Goal: Transaction & Acquisition: Purchase product/service

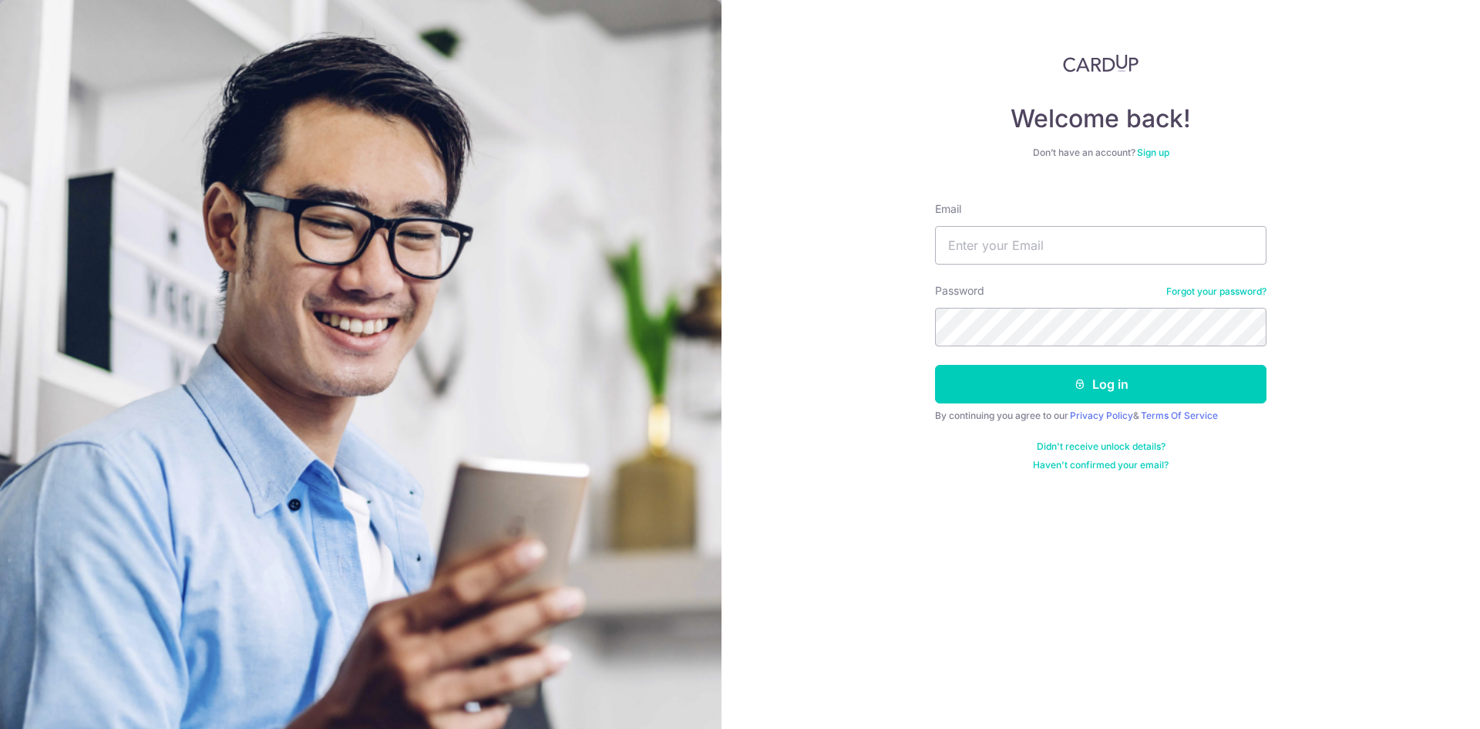
type input "[EMAIL_ADDRESS][DOMAIN_NAME]"
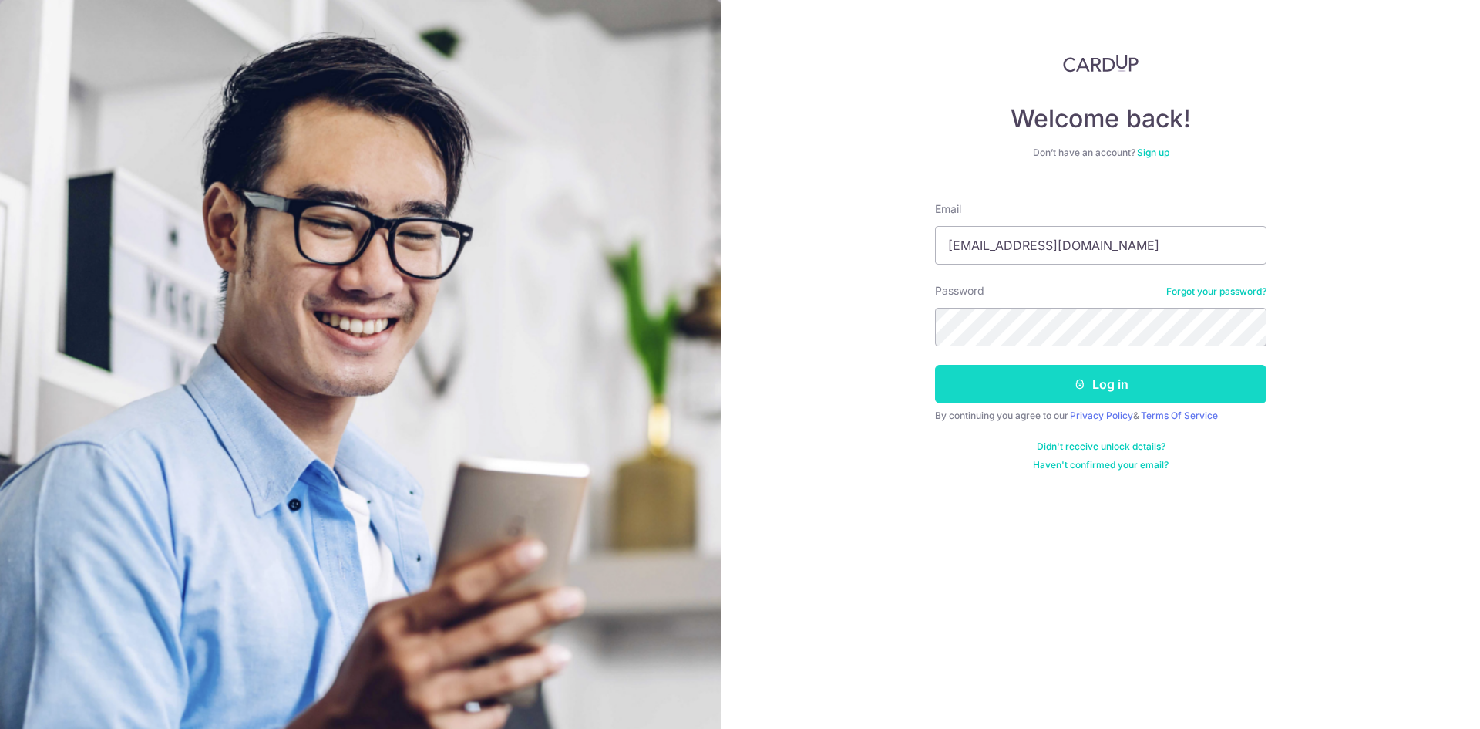
click at [1070, 380] on button "Log in" at bounding box center [1100, 384] width 331 height 39
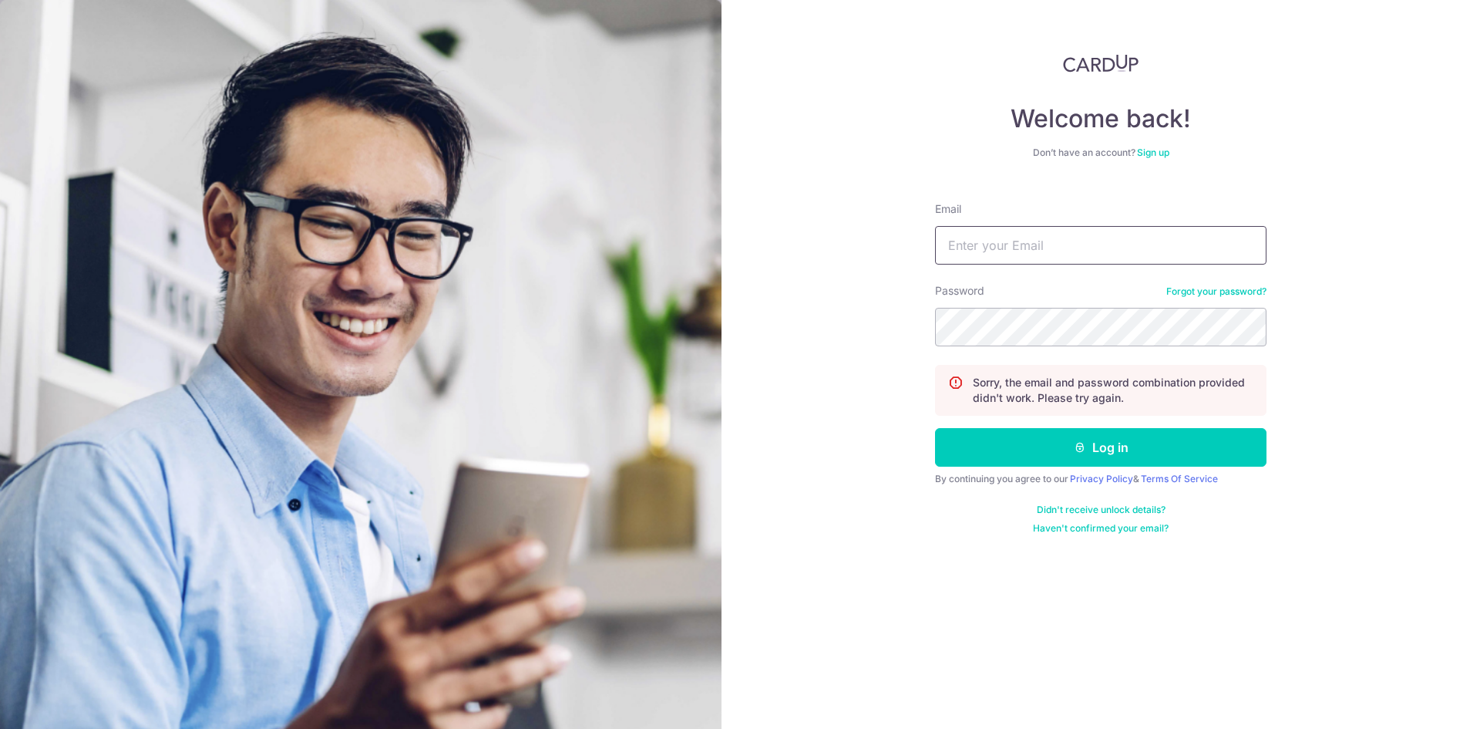
click at [1103, 264] on input "Email" at bounding box center [1100, 245] width 331 height 39
type input "gwee2779@outlook.com"
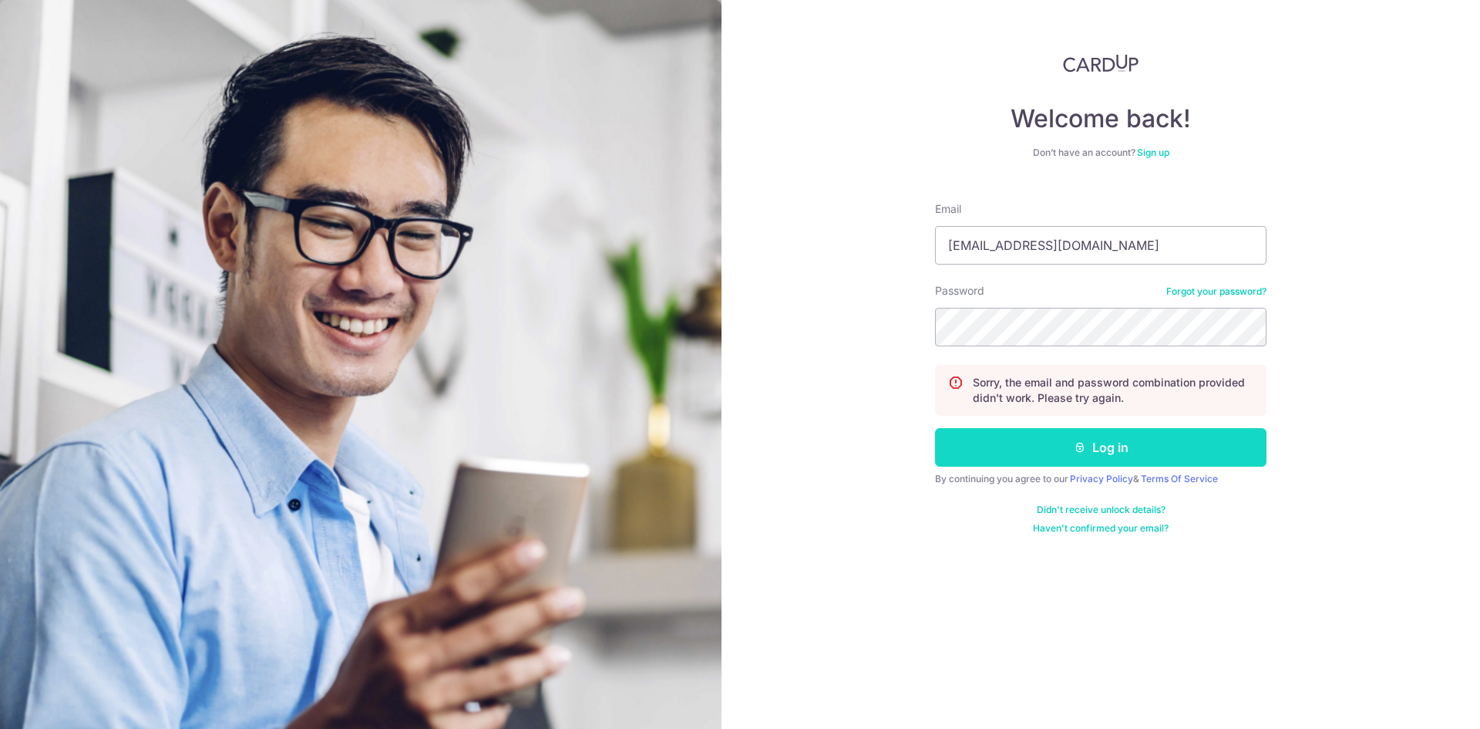
click at [1052, 449] on button "Log in" at bounding box center [1100, 447] width 331 height 39
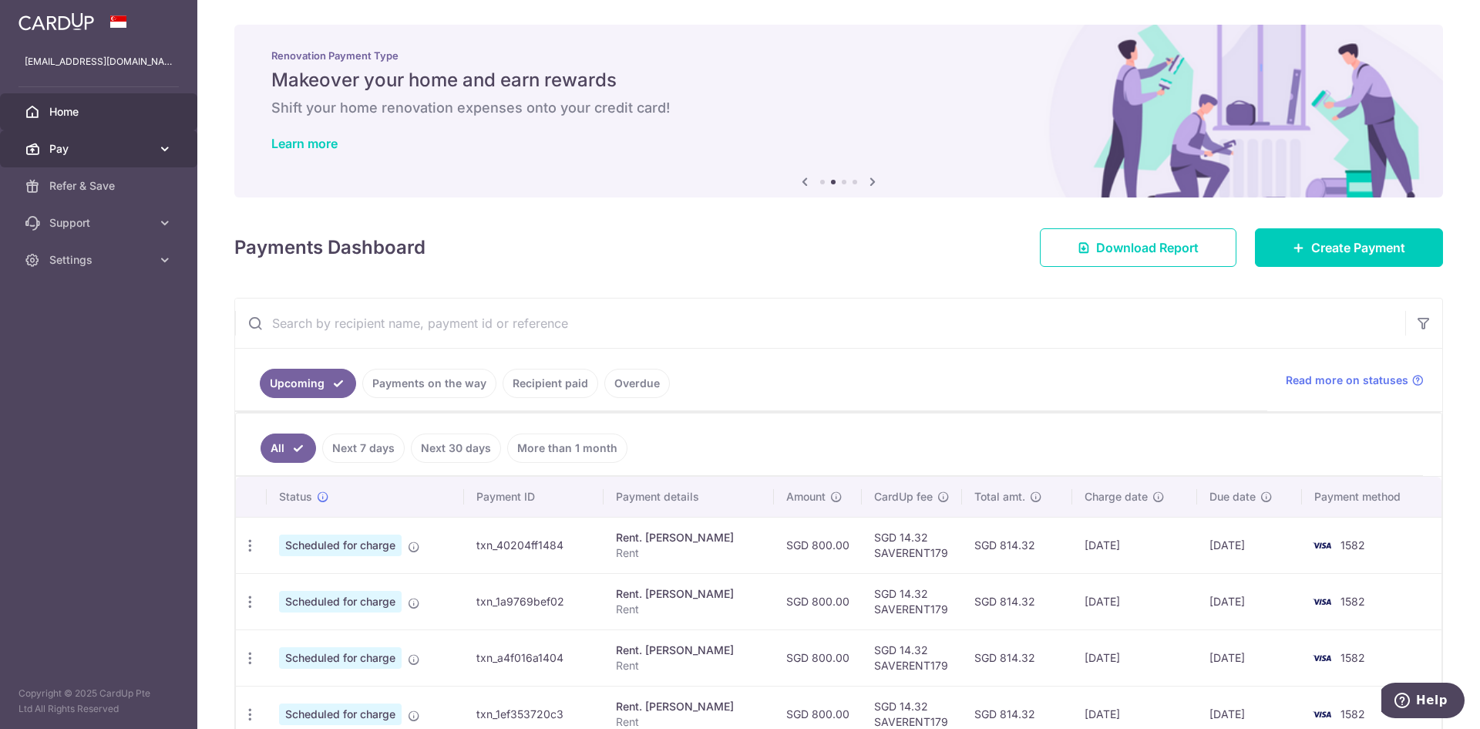
click at [56, 143] on span "Pay" at bounding box center [100, 148] width 102 height 15
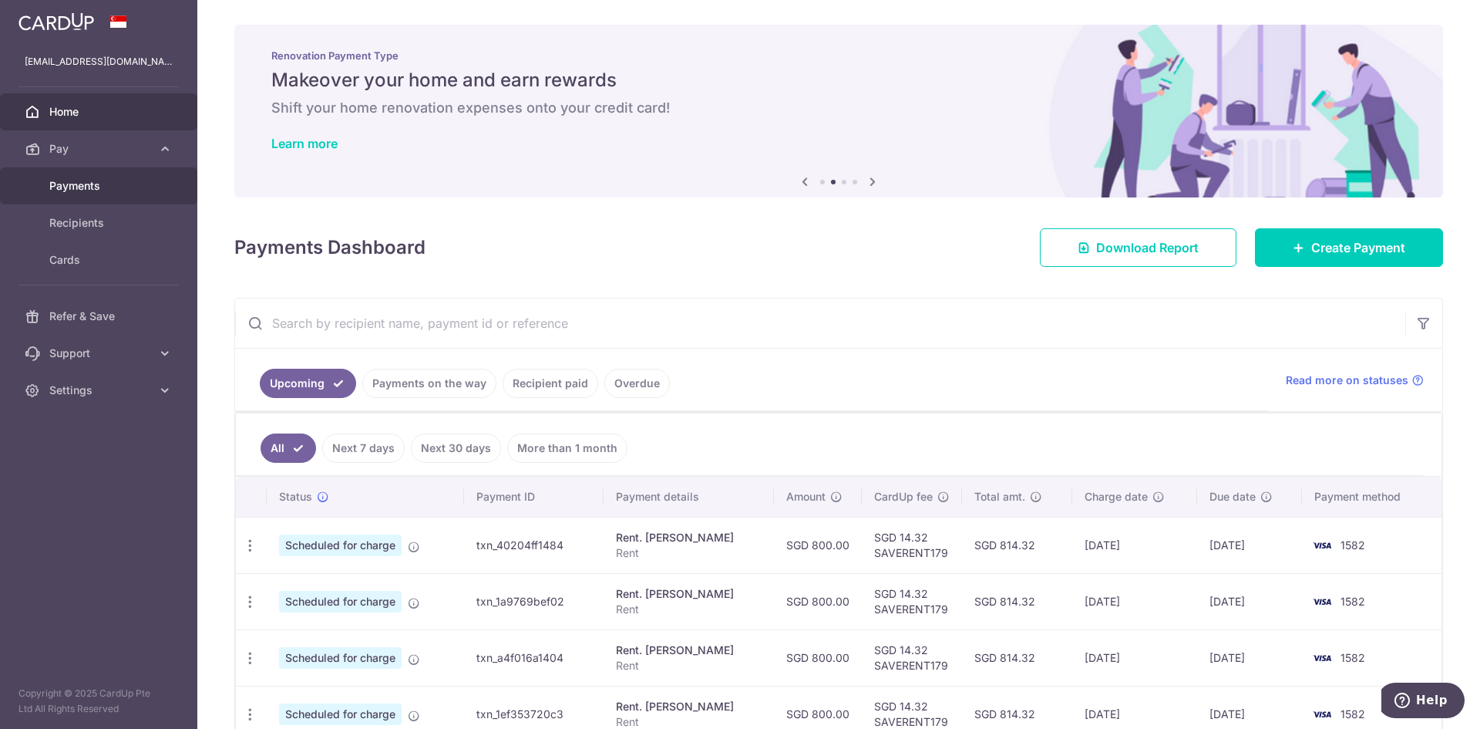
click at [101, 197] on link "Payments" at bounding box center [98, 185] width 197 height 37
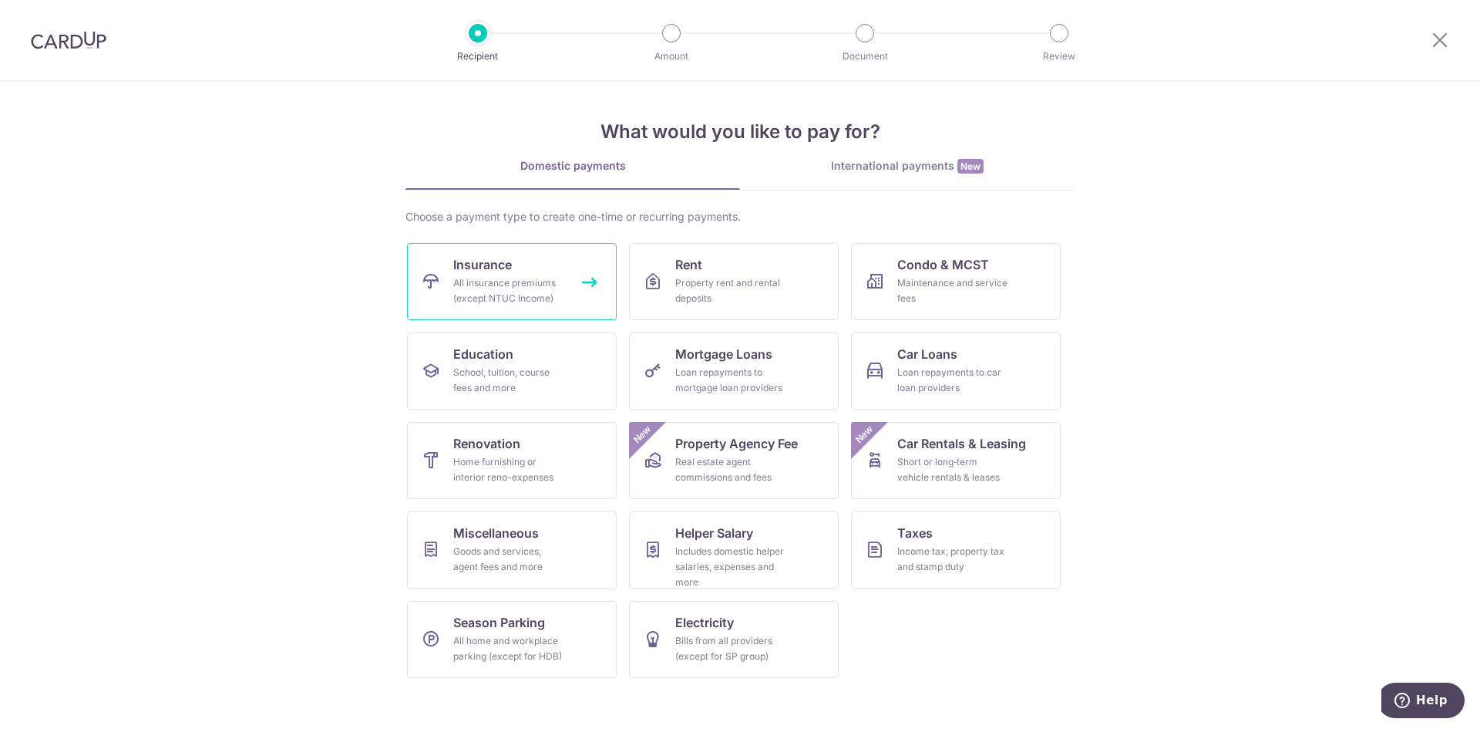
click at [496, 290] on div "All insurance premiums (except NTUC Income)" at bounding box center [508, 290] width 111 height 31
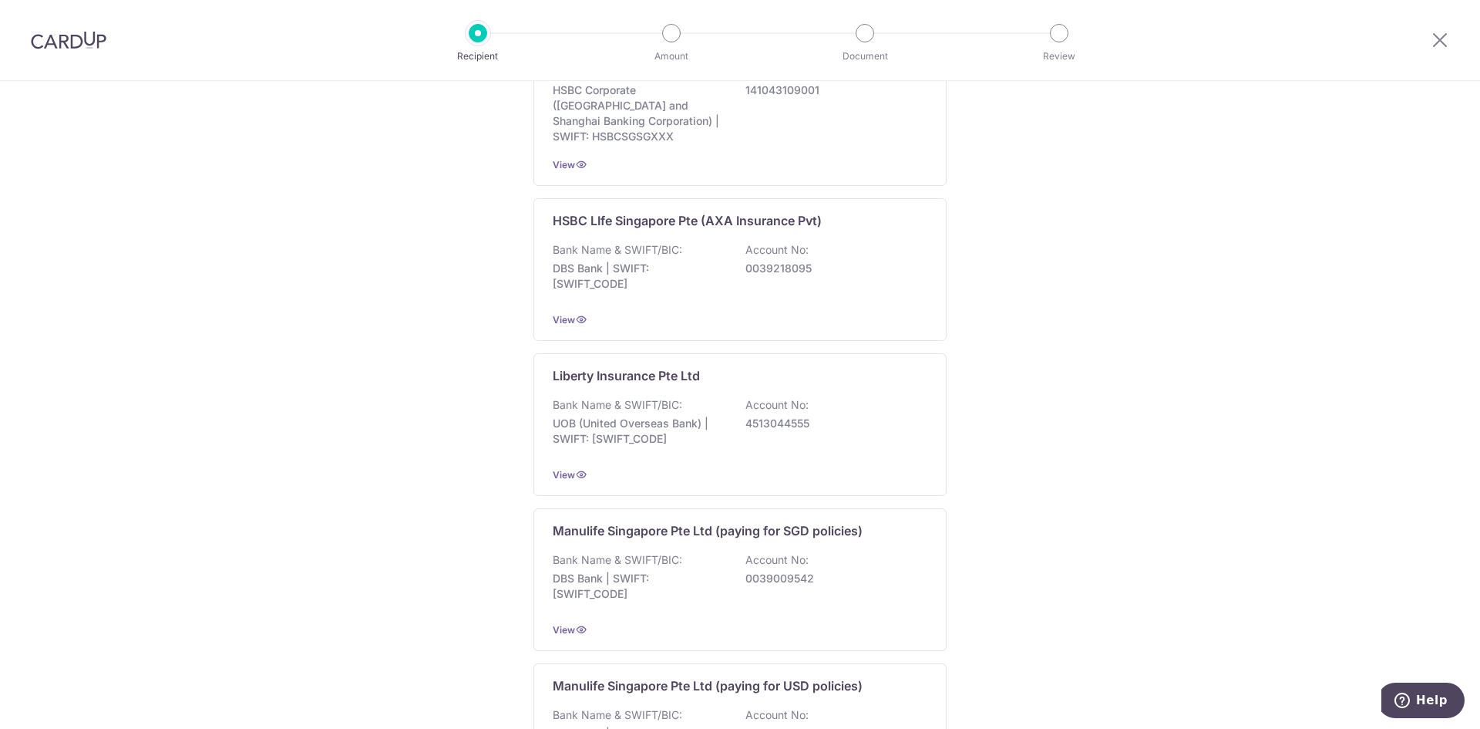
scroll to position [1377, 0]
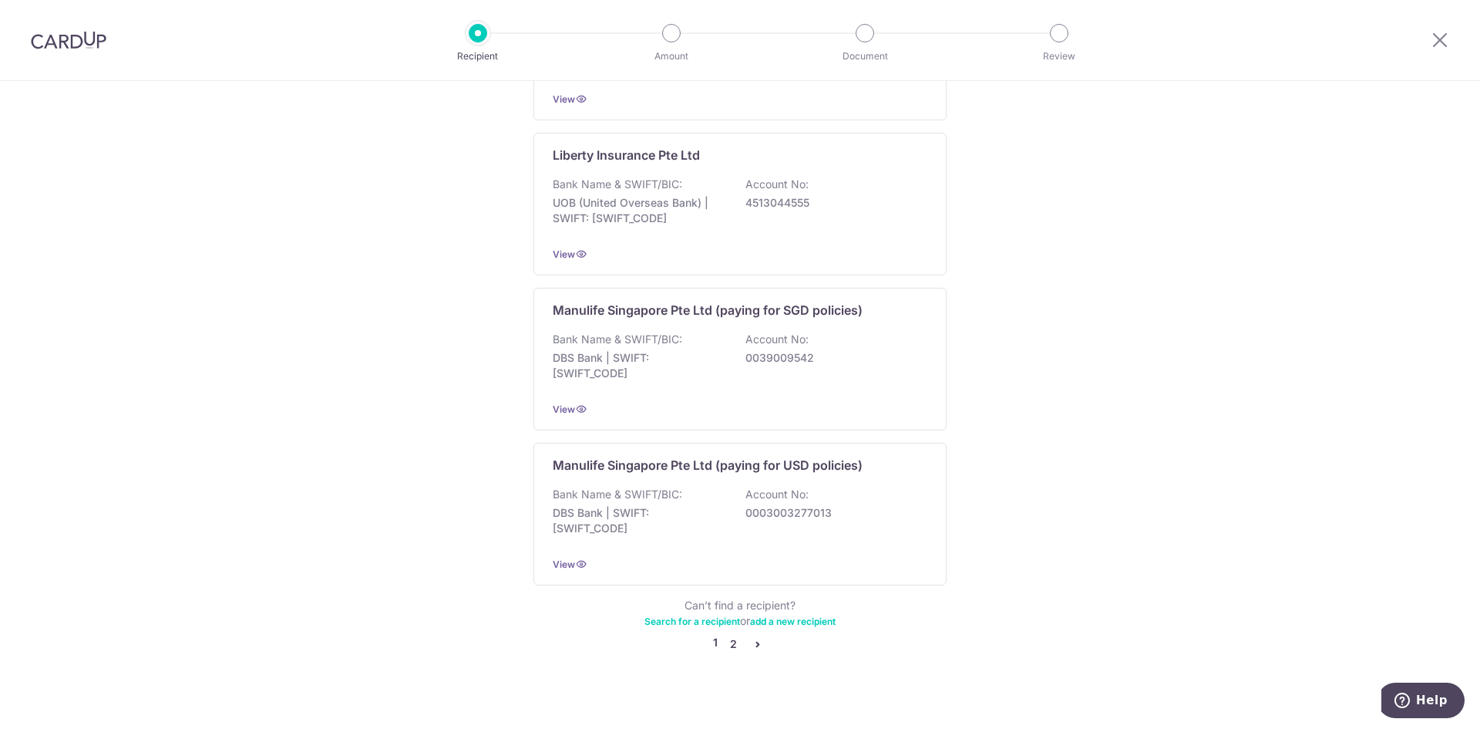
click at [735, 634] on link "2" at bounding box center [733, 643] width 19 height 19
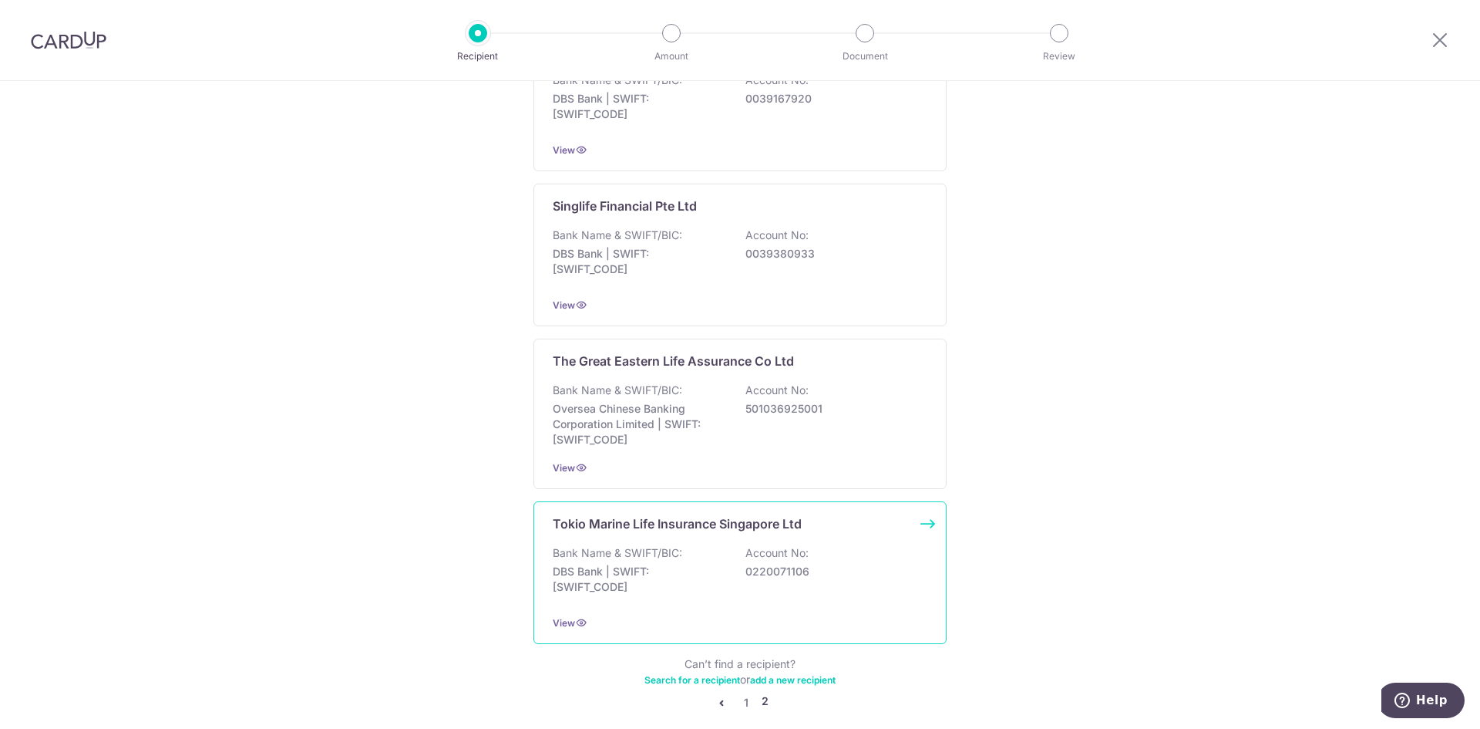
scroll to position [1385, 0]
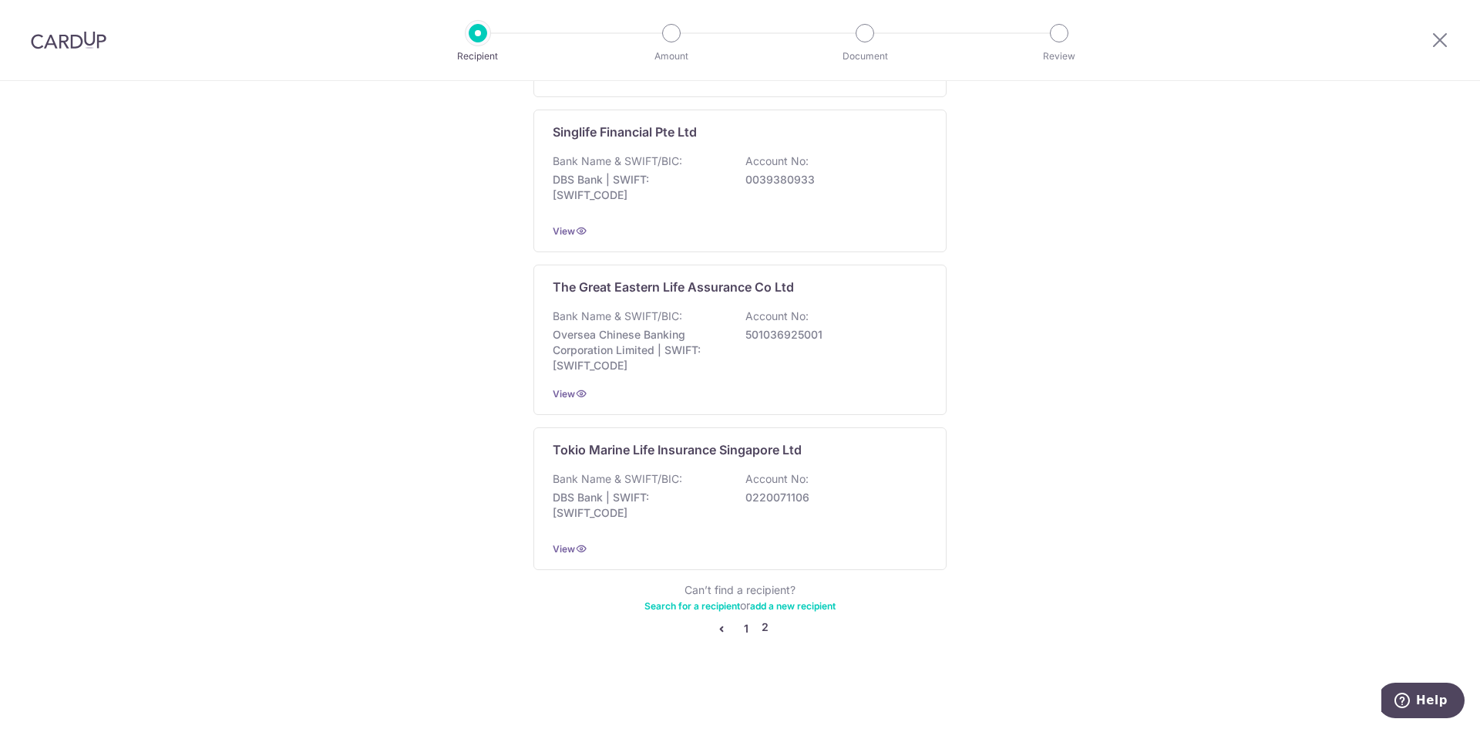
click at [739, 631] on link "1" at bounding box center [746, 628] width 19 height 19
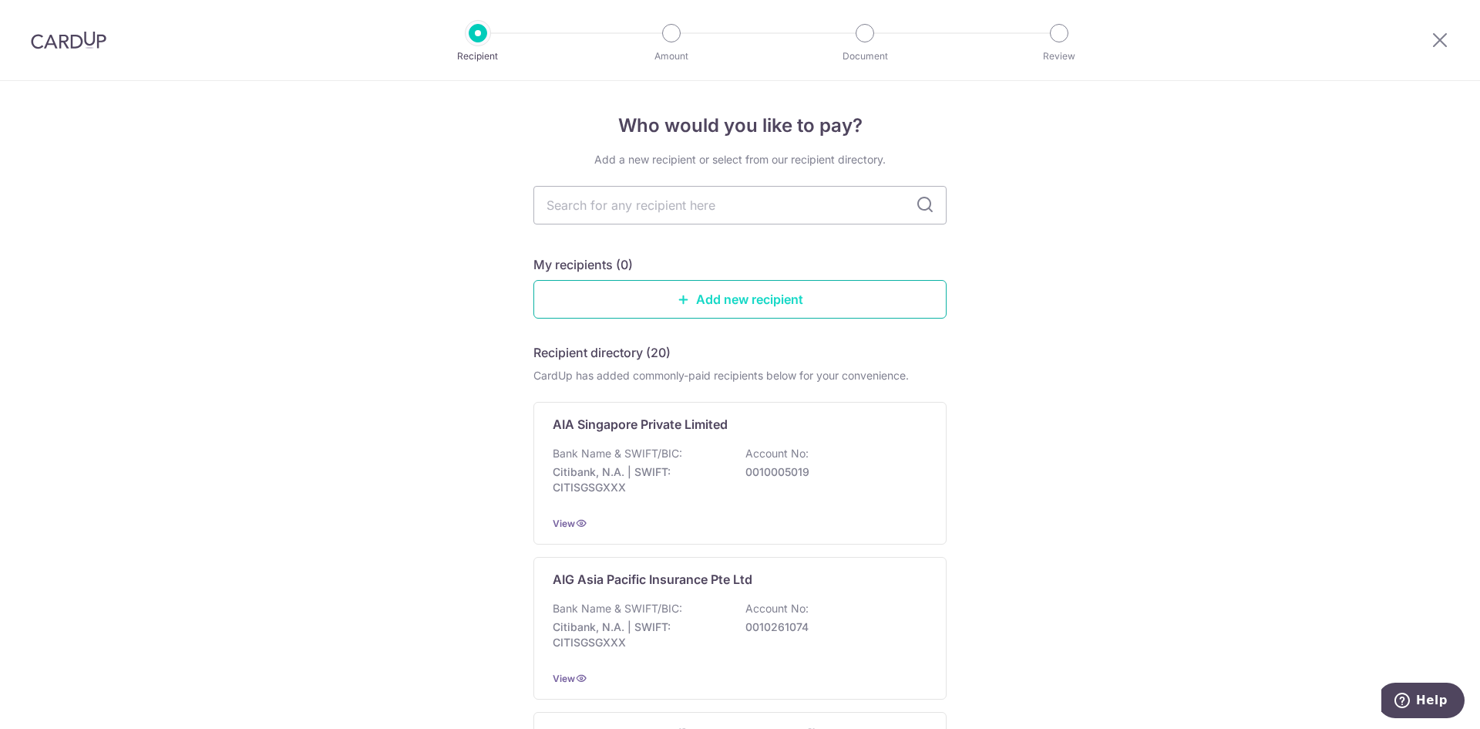
click at [725, 300] on link "Add new recipient" at bounding box center [739, 299] width 413 height 39
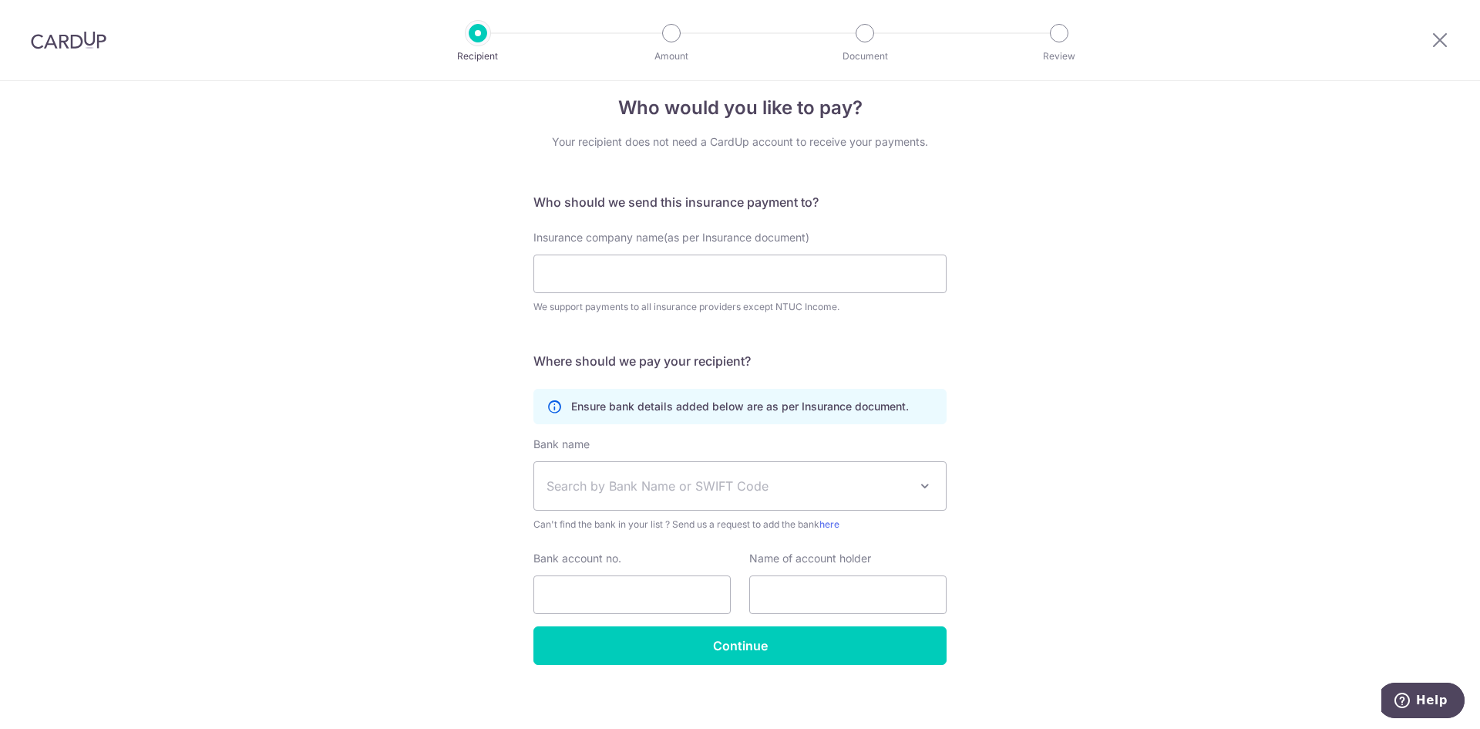
scroll to position [26, 0]
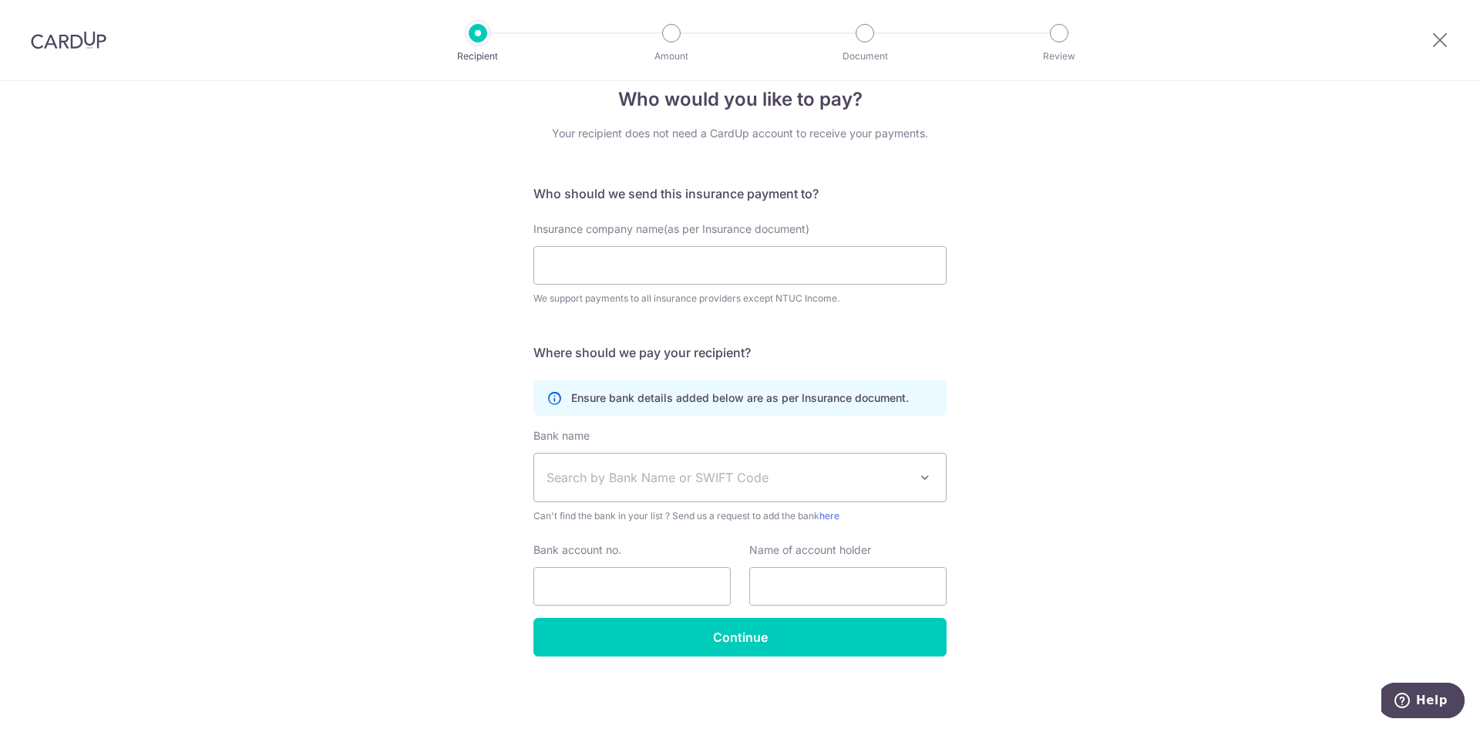
click at [747, 518] on span "Can't find the bank in your list ? Send us a request to add the bank here" at bounding box center [739, 515] width 413 height 15
click at [758, 491] on span "Search by Bank Name or SWIFT Code" at bounding box center [740, 477] width 412 height 48
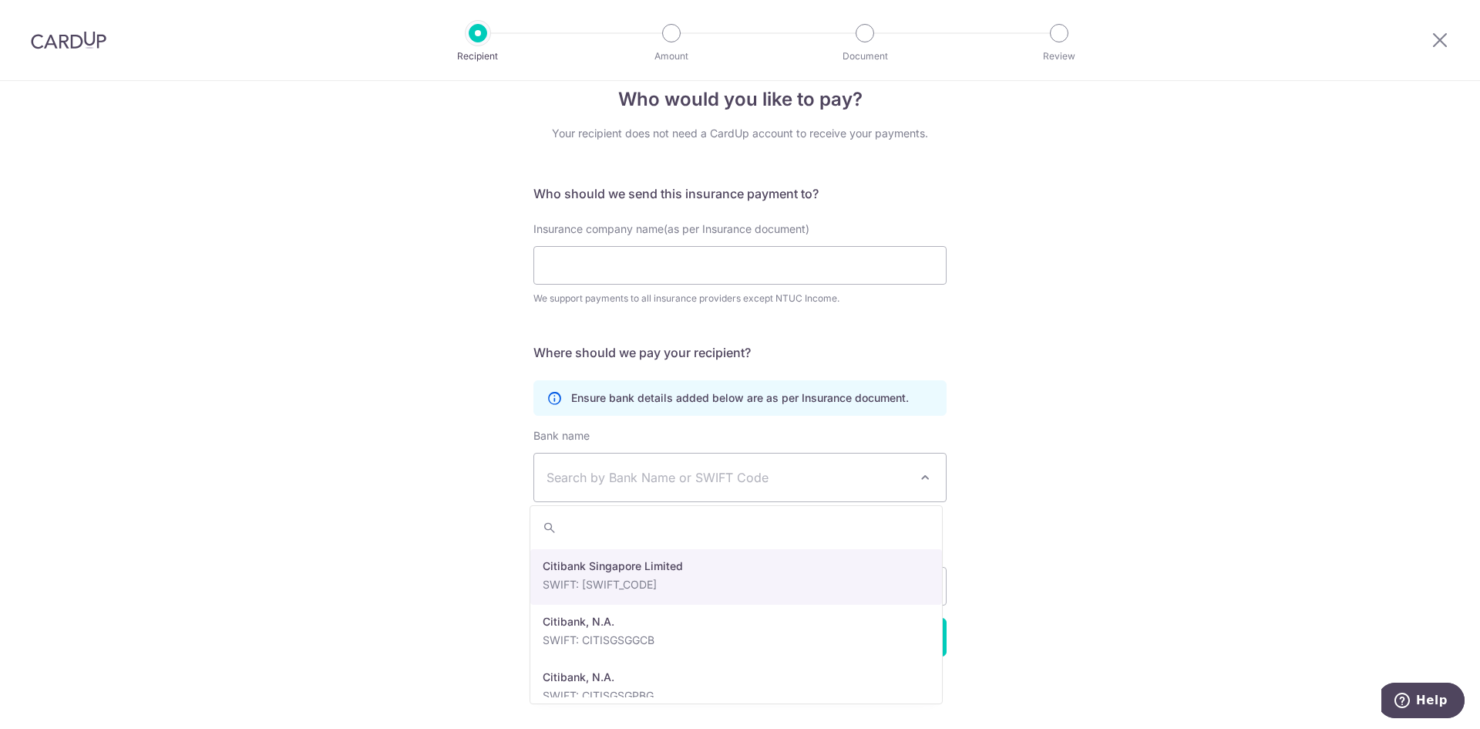
scroll to position [231, 0]
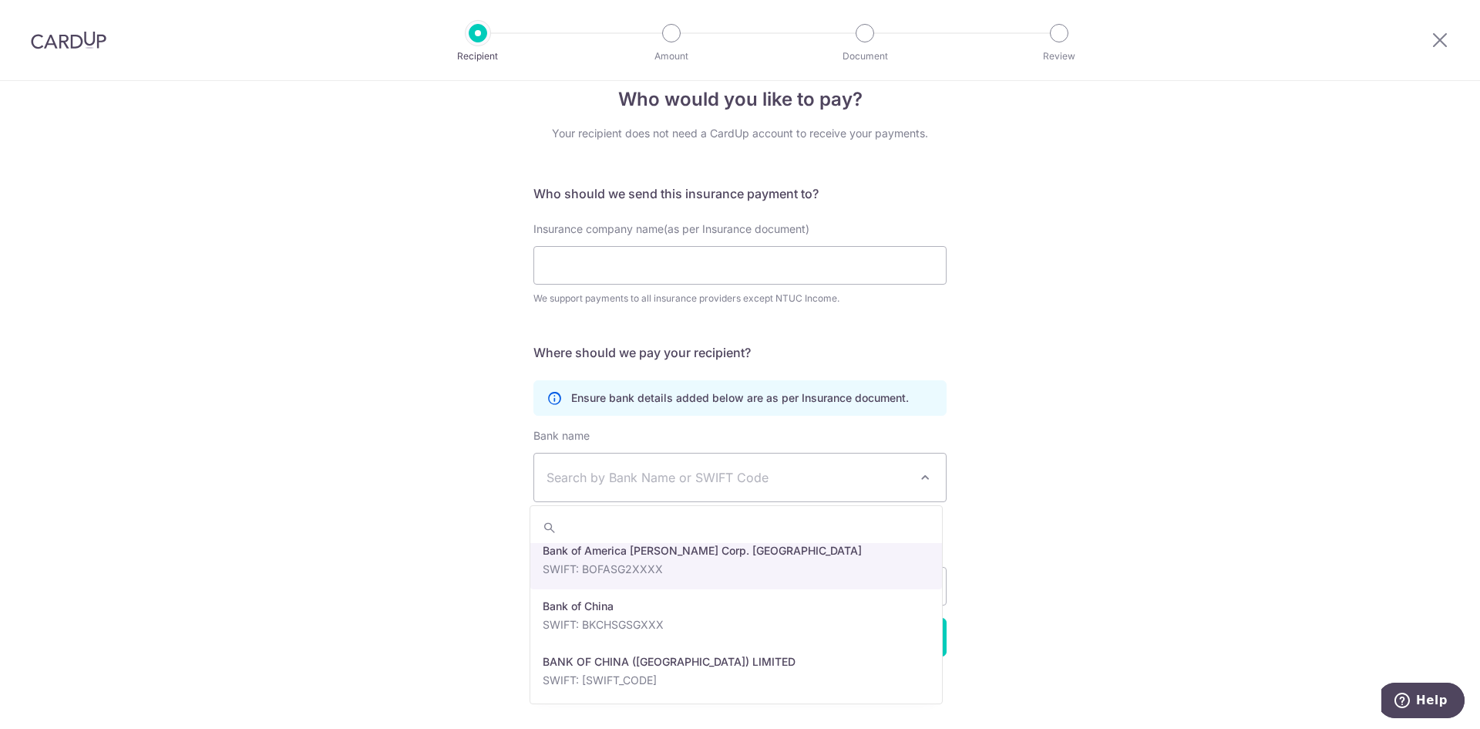
click at [1052, 385] on div "Who would you like to pay? Your recipient does not need a CardUp account to rec…" at bounding box center [740, 392] width 1480 height 674
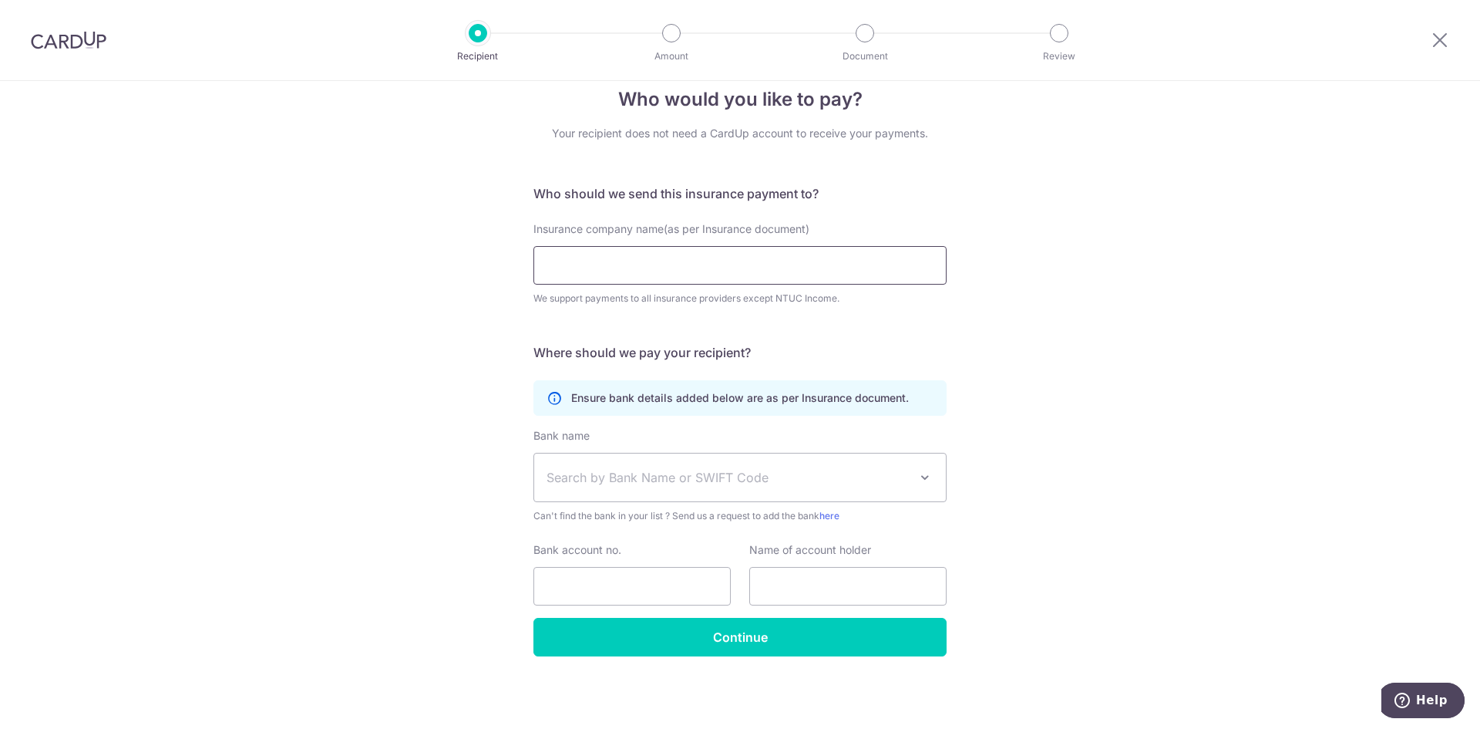
click at [654, 266] on input "Insurance company name(as per Insurance document)" at bounding box center [739, 265] width 413 height 39
type input "FWD"
click at [736, 474] on span "Search by Bank Name or SWIFT Code" at bounding box center [728, 477] width 362 height 19
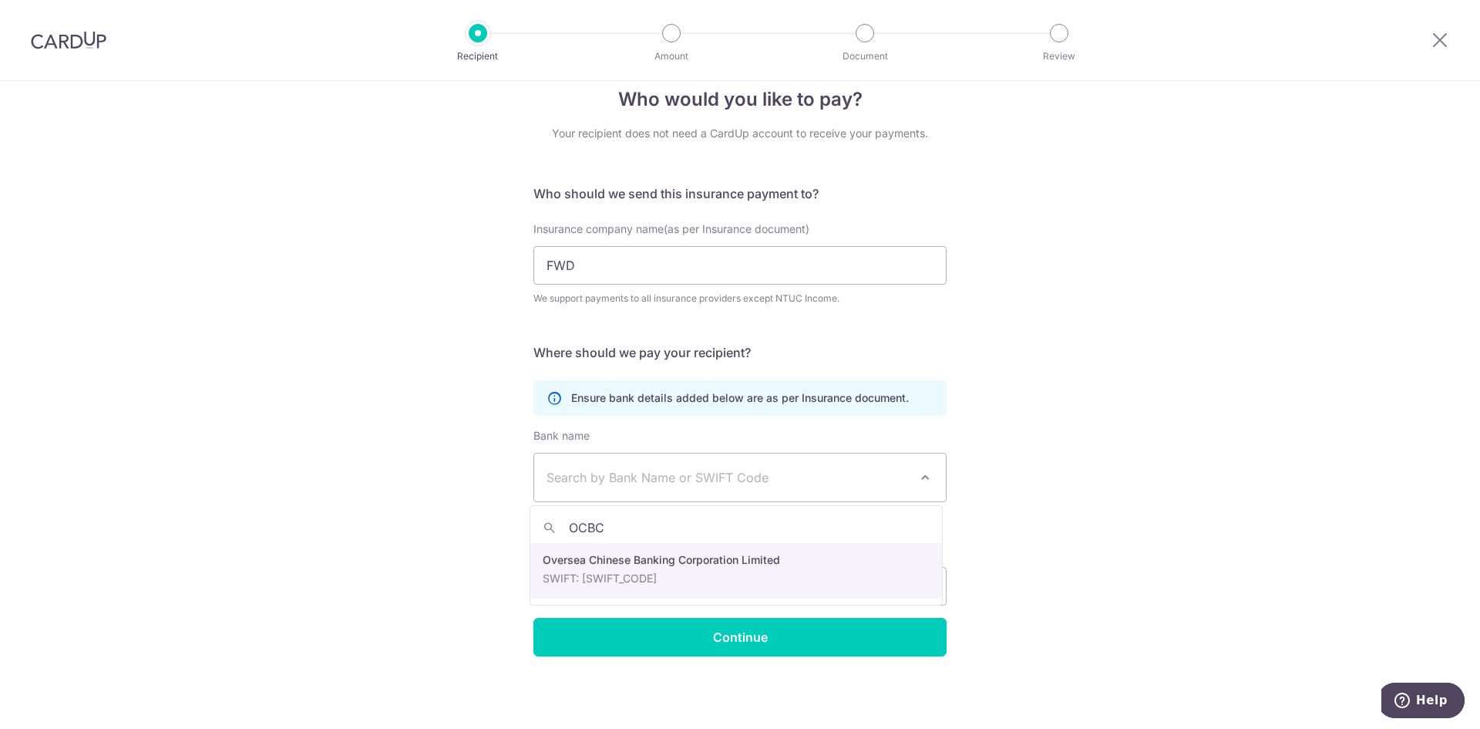
type input "OCBC"
drag, startPoint x: 729, startPoint y: 577, endPoint x: 893, endPoint y: 570, distance: 164.3
select select "12"
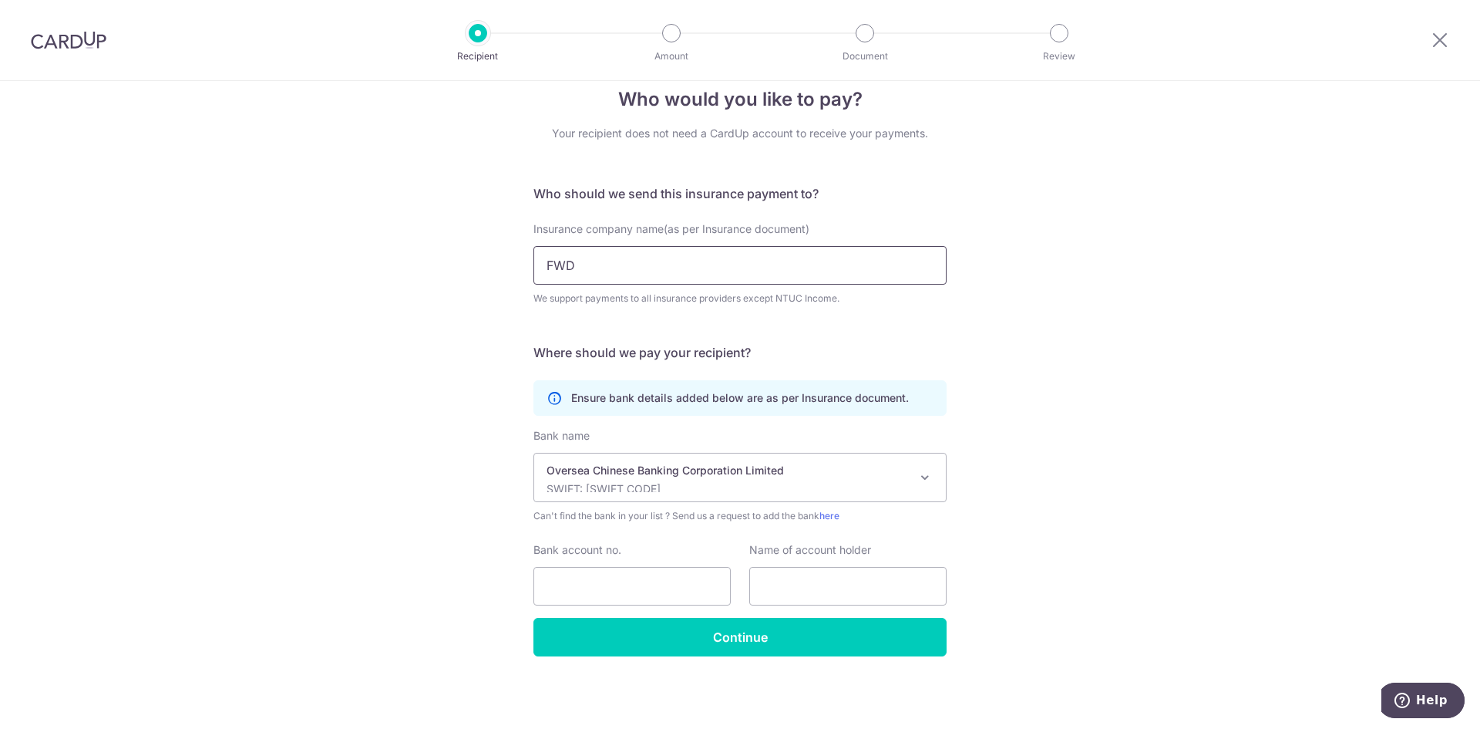
drag, startPoint x: 594, startPoint y: 268, endPoint x: 492, endPoint y: 271, distance: 101.8
click at [492, 271] on div "Who would you like to pay? Your recipient does not need a CardUp account to rec…" at bounding box center [740, 392] width 1480 height 674
paste input "FWD Singapore Pte. Ltd"
click at [547, 267] on input "FWD Singapore Pte. Ltd" at bounding box center [739, 265] width 413 height 39
type input "FWD Singapore Pte. Ltd"
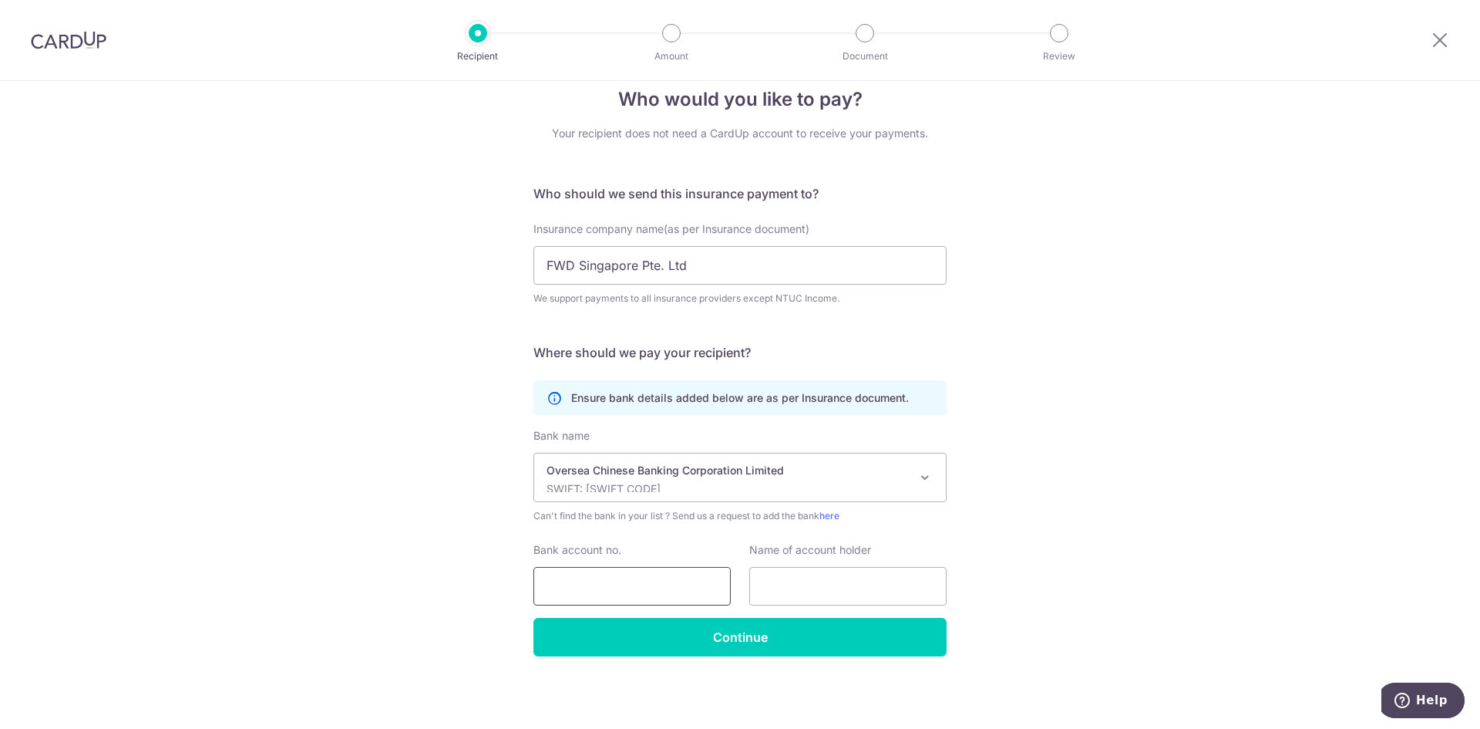
click at [645, 578] on input "Bank account no." at bounding box center [631, 586] width 197 height 39
click at [782, 577] on input "text" at bounding box center [847, 586] width 197 height 39
paste input "FWD Singapore Pte. Ltd"
type input "FWD Singapore Pte. Ltd"
click at [649, 581] on input "Bank account no." at bounding box center [631, 586] width 197 height 39
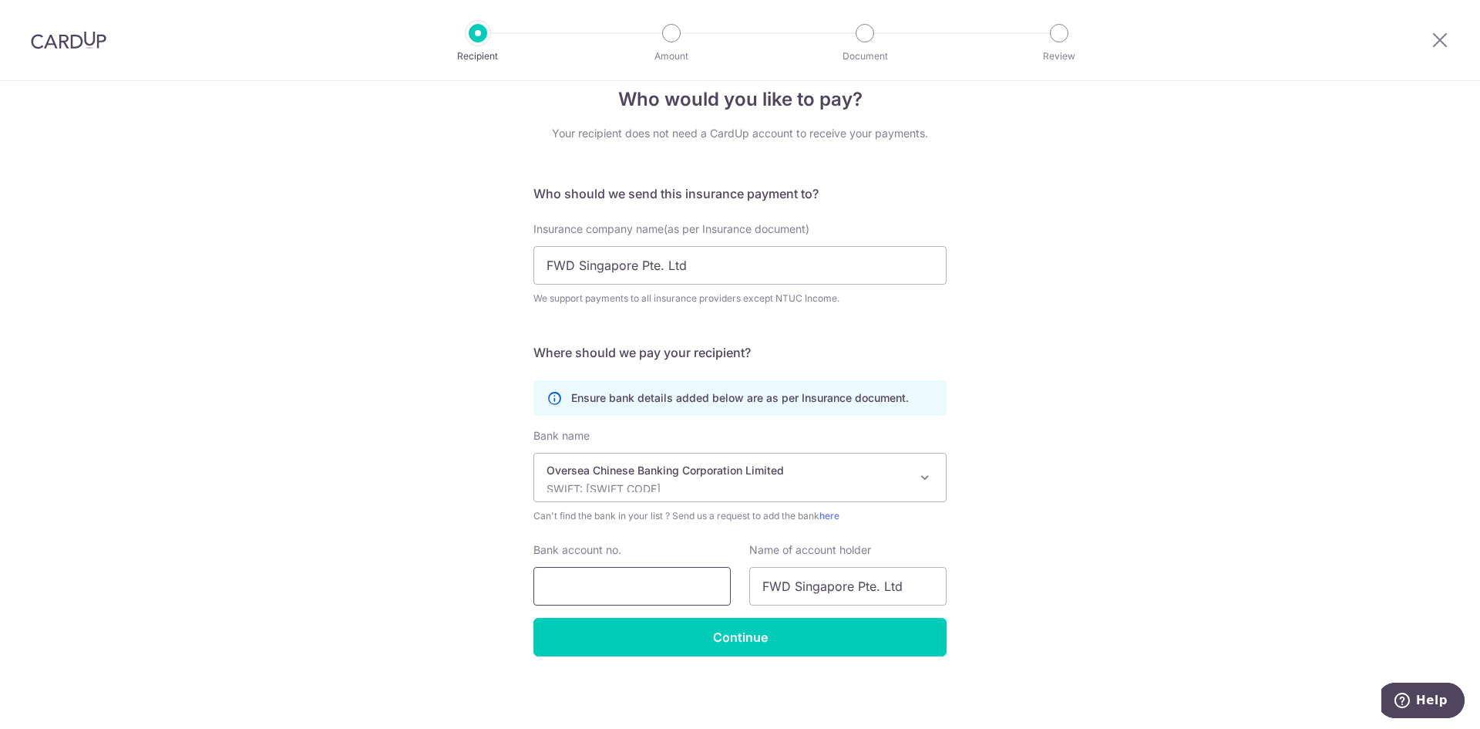
paste input "515-175511-001"
type input "515-175511-001"
drag, startPoint x: 1038, startPoint y: 635, endPoint x: 978, endPoint y: 638, distance: 59.4
click at [1021, 633] on div "Who would you like to pay? Your recipient does not need a CardUp account to rec…" at bounding box center [740, 392] width 1480 height 674
click at [924, 648] on input "Continue" at bounding box center [739, 636] width 413 height 39
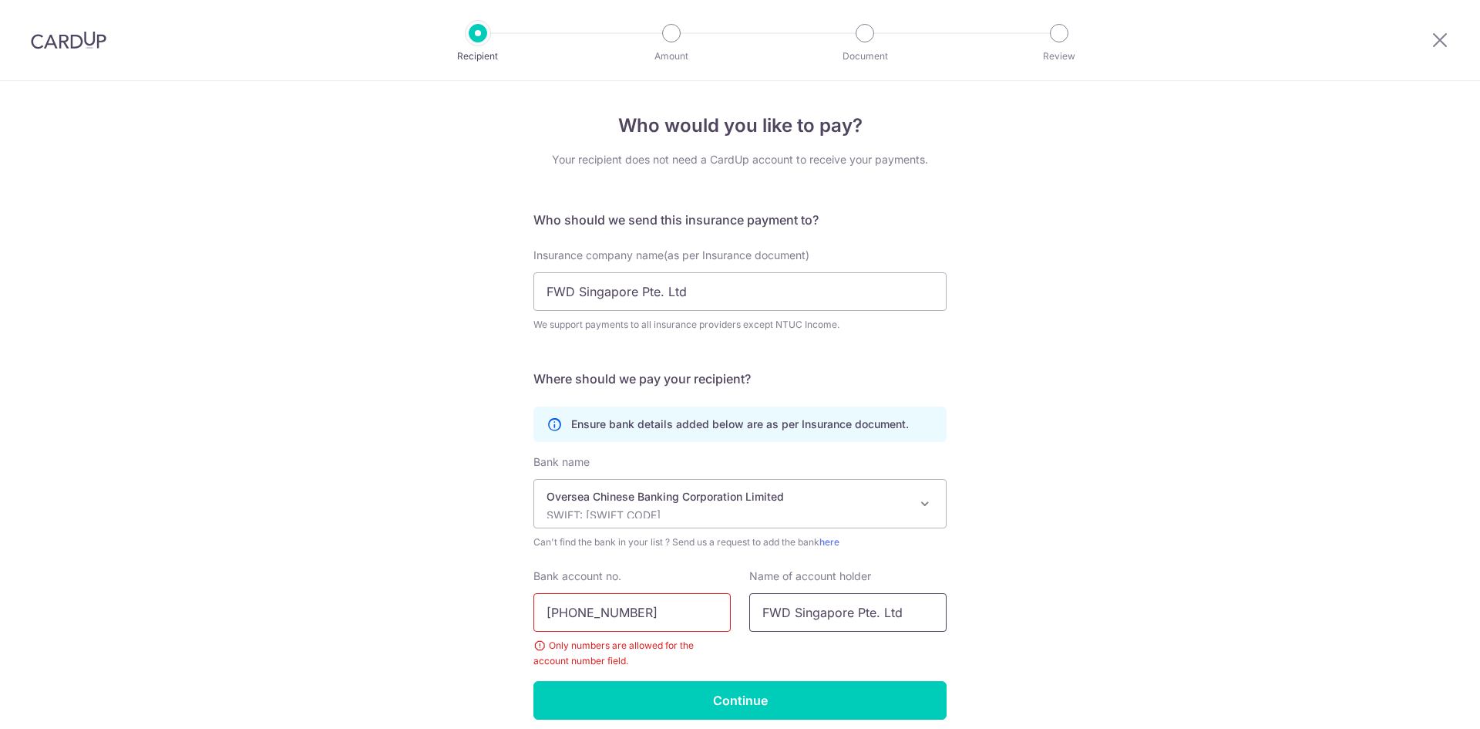
scroll to position [63, 0]
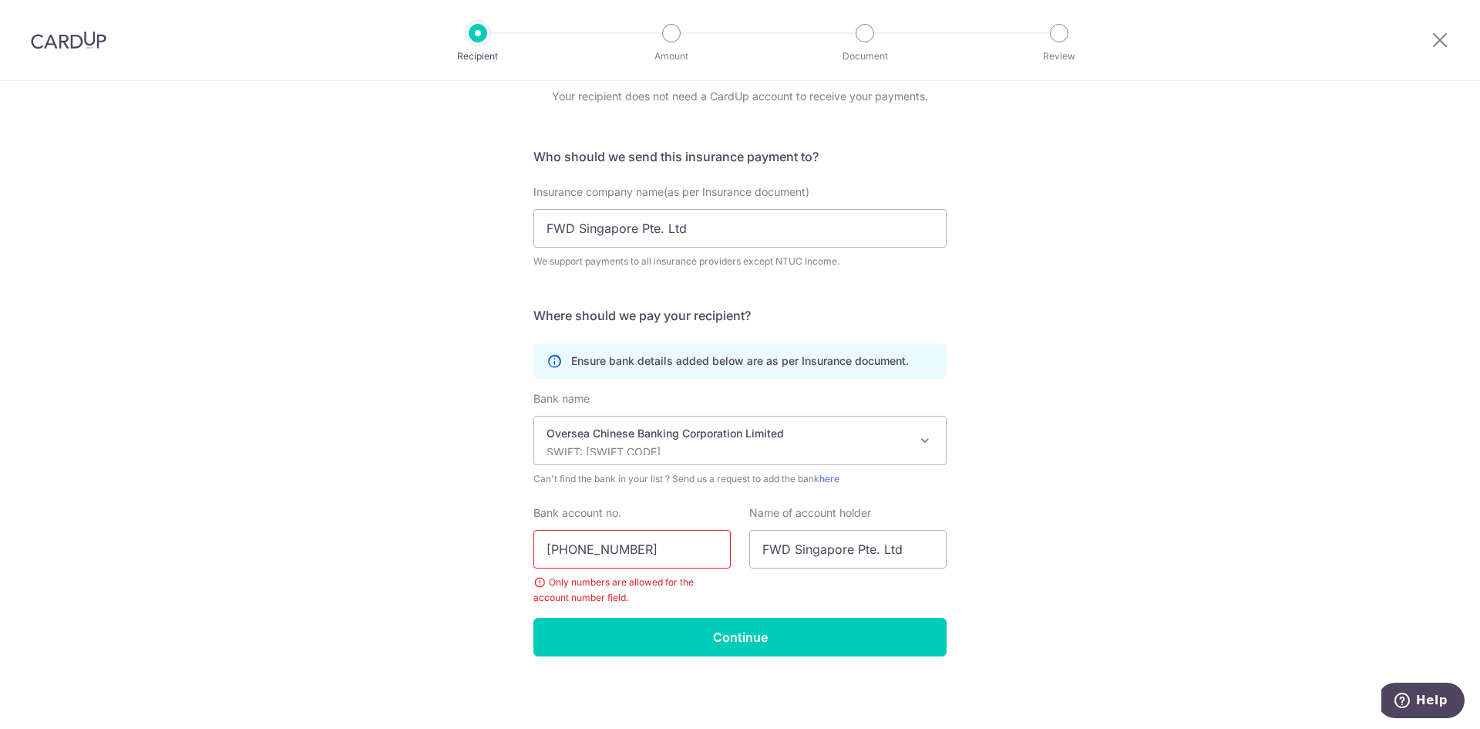
click at [690, 547] on input "515-175511-001" at bounding box center [631, 549] width 197 height 39
type input "515175511001"
click at [735, 646] on input "Continue" at bounding box center [739, 636] width 413 height 39
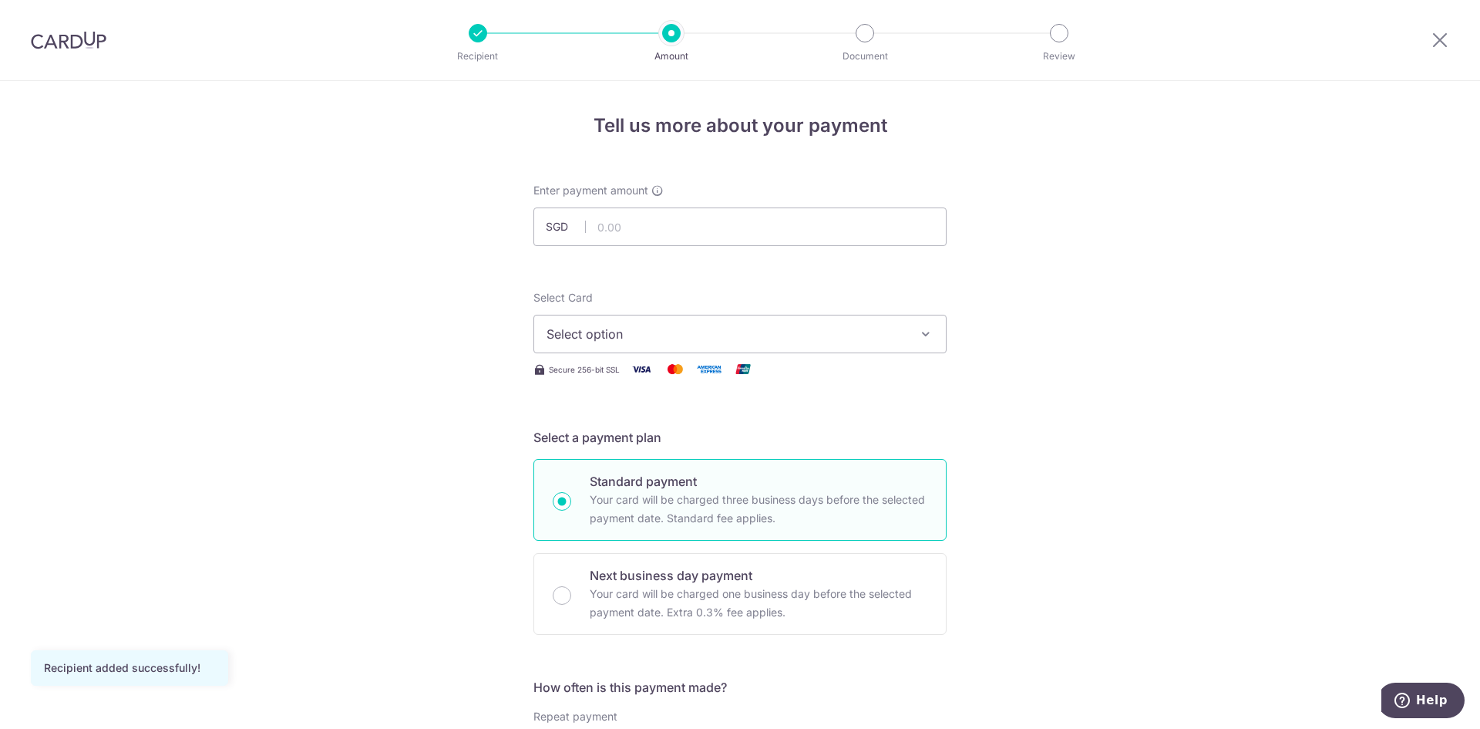
click at [844, 328] on span "Select option" at bounding box center [726, 334] width 359 height 19
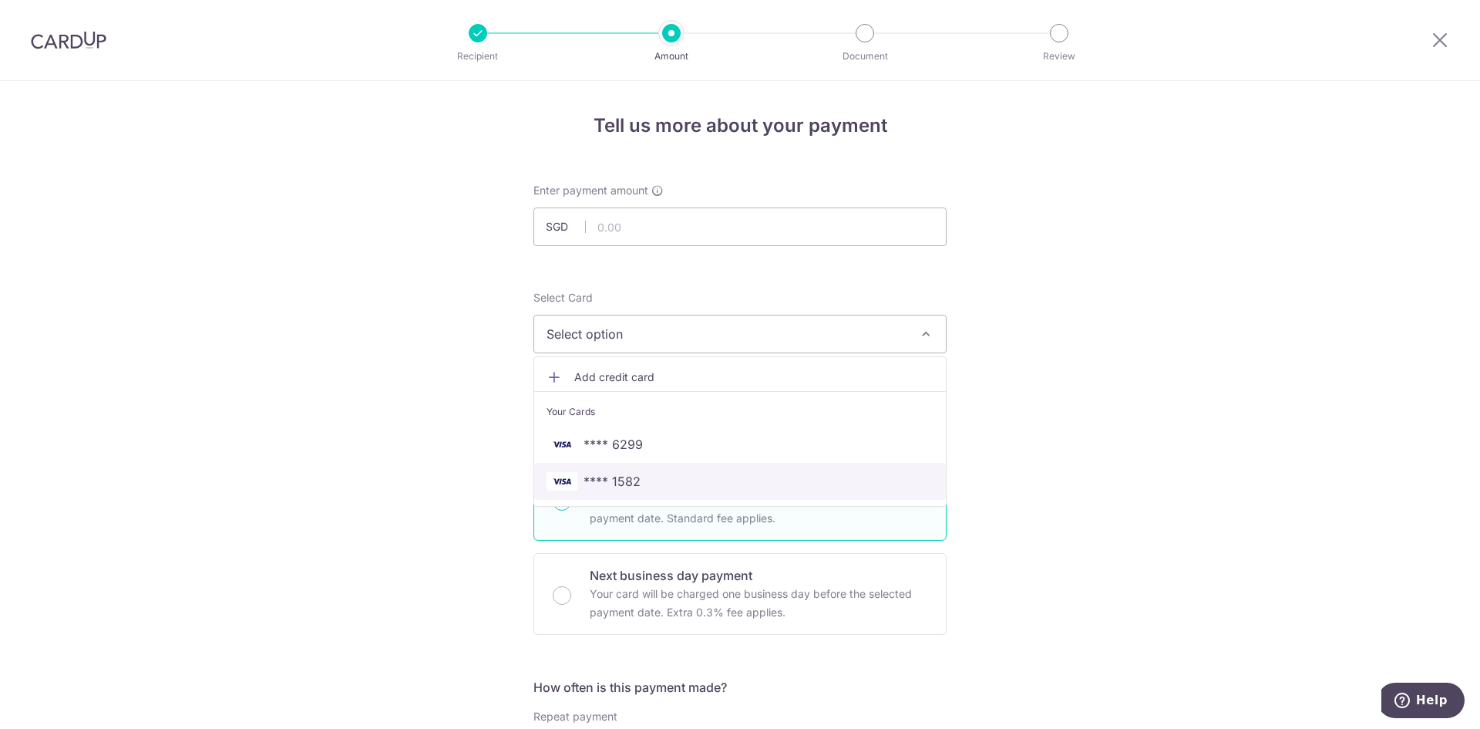
click at [727, 472] on span "**** 1582" at bounding box center [740, 481] width 387 height 19
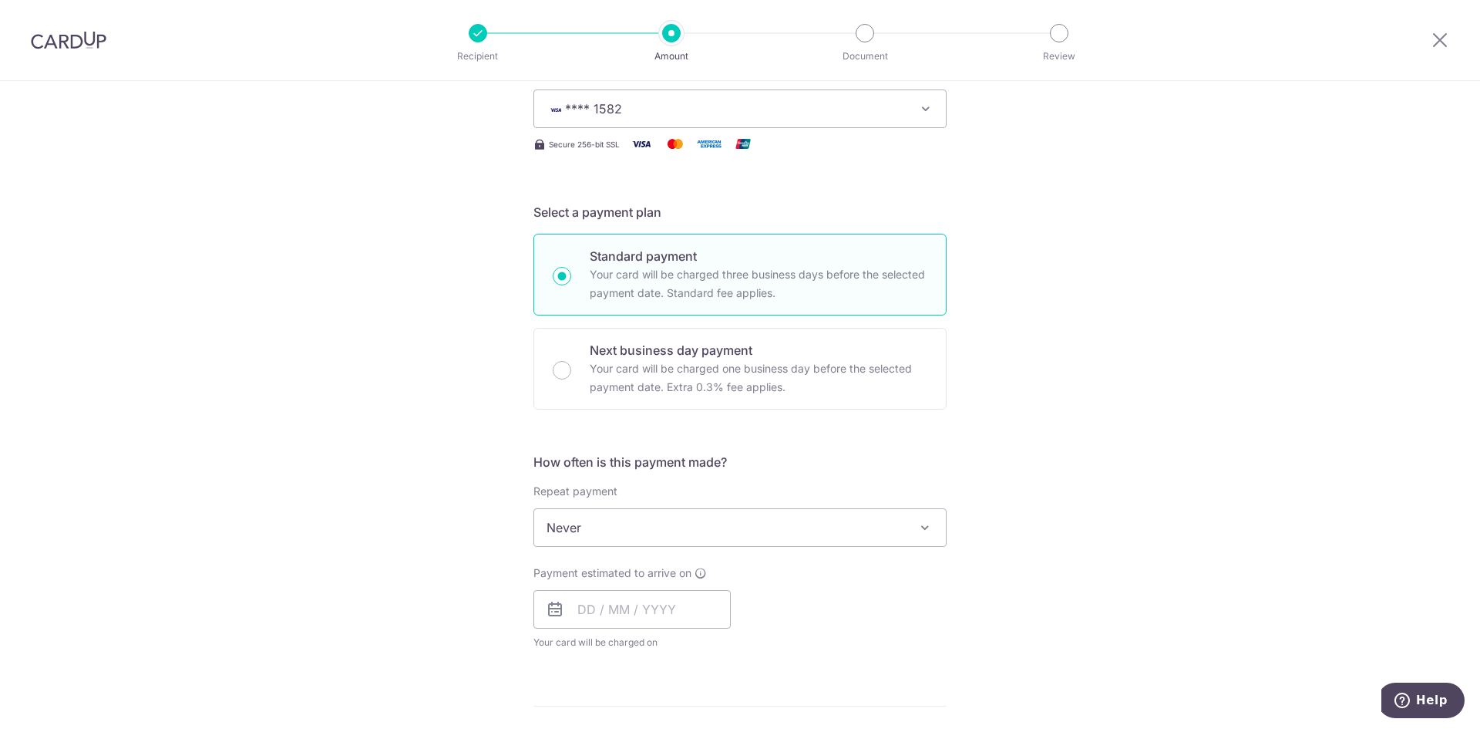
scroll to position [231, 0]
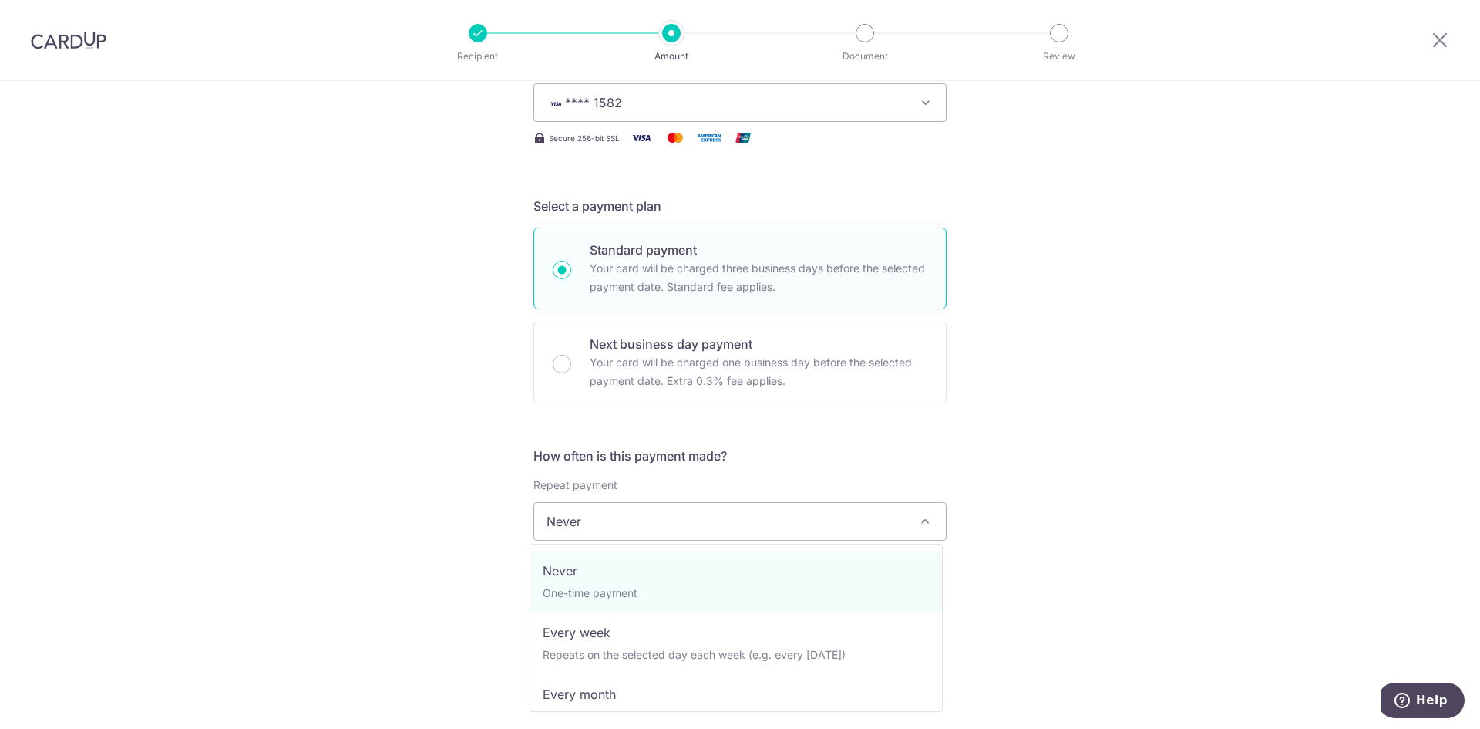
click at [924, 529] on span at bounding box center [925, 521] width 19 height 19
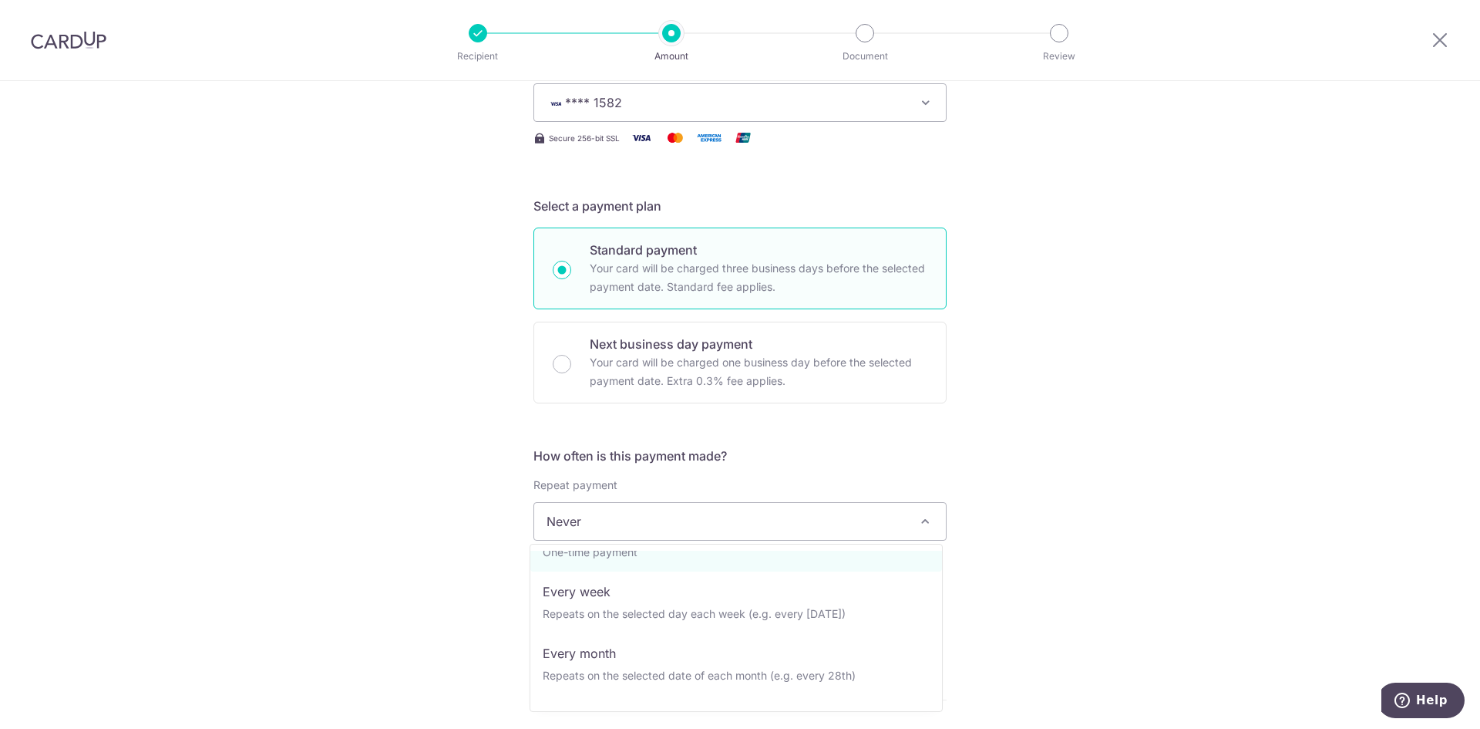
scroll to position [77, 0]
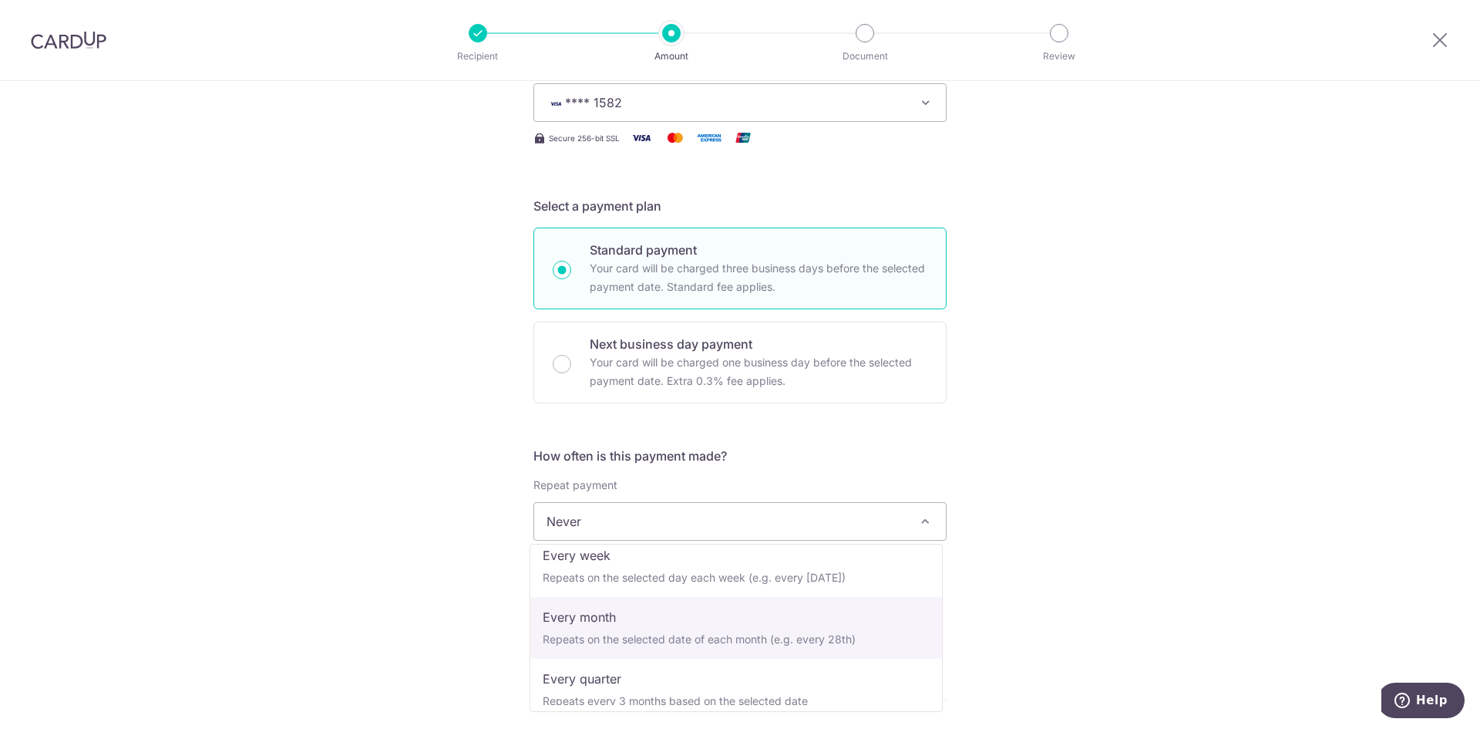
select select "3"
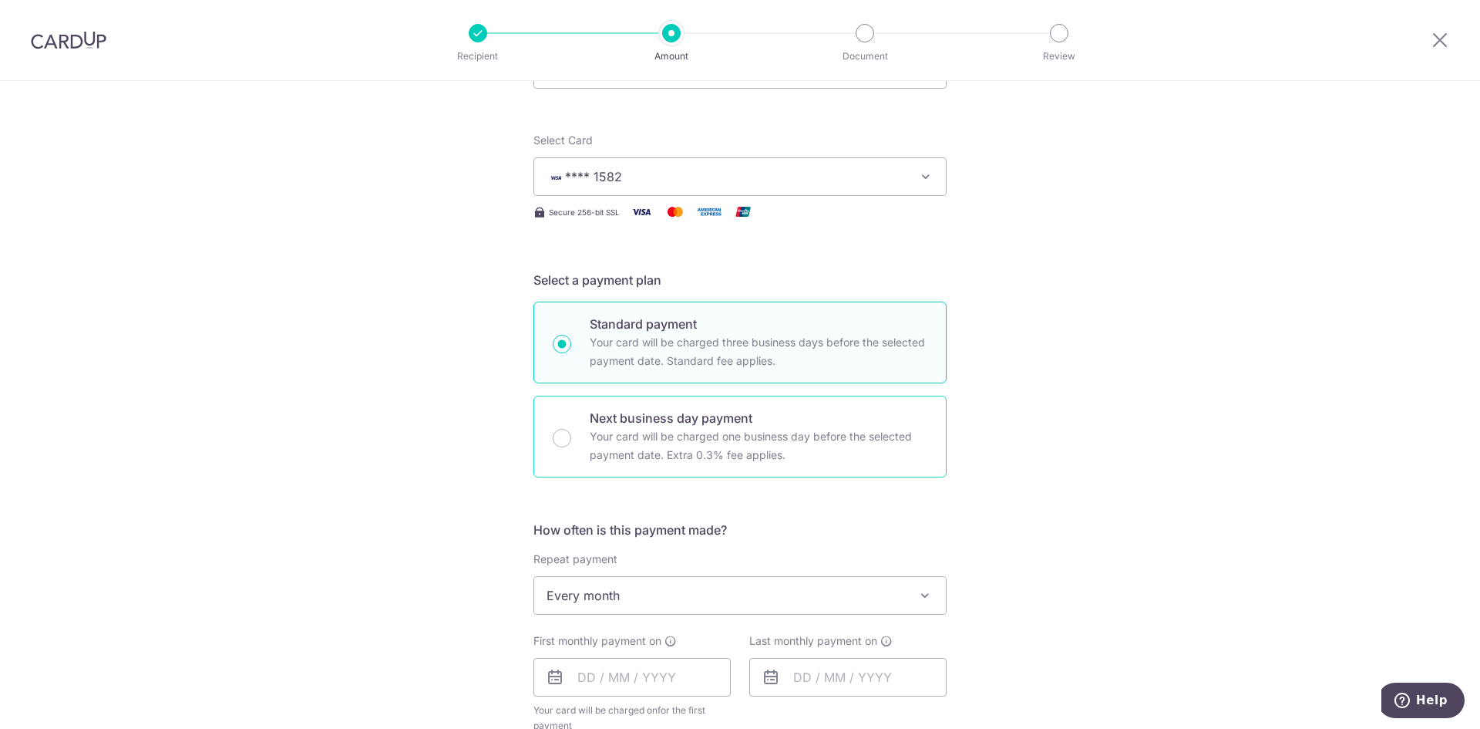
scroll to position [69, 0]
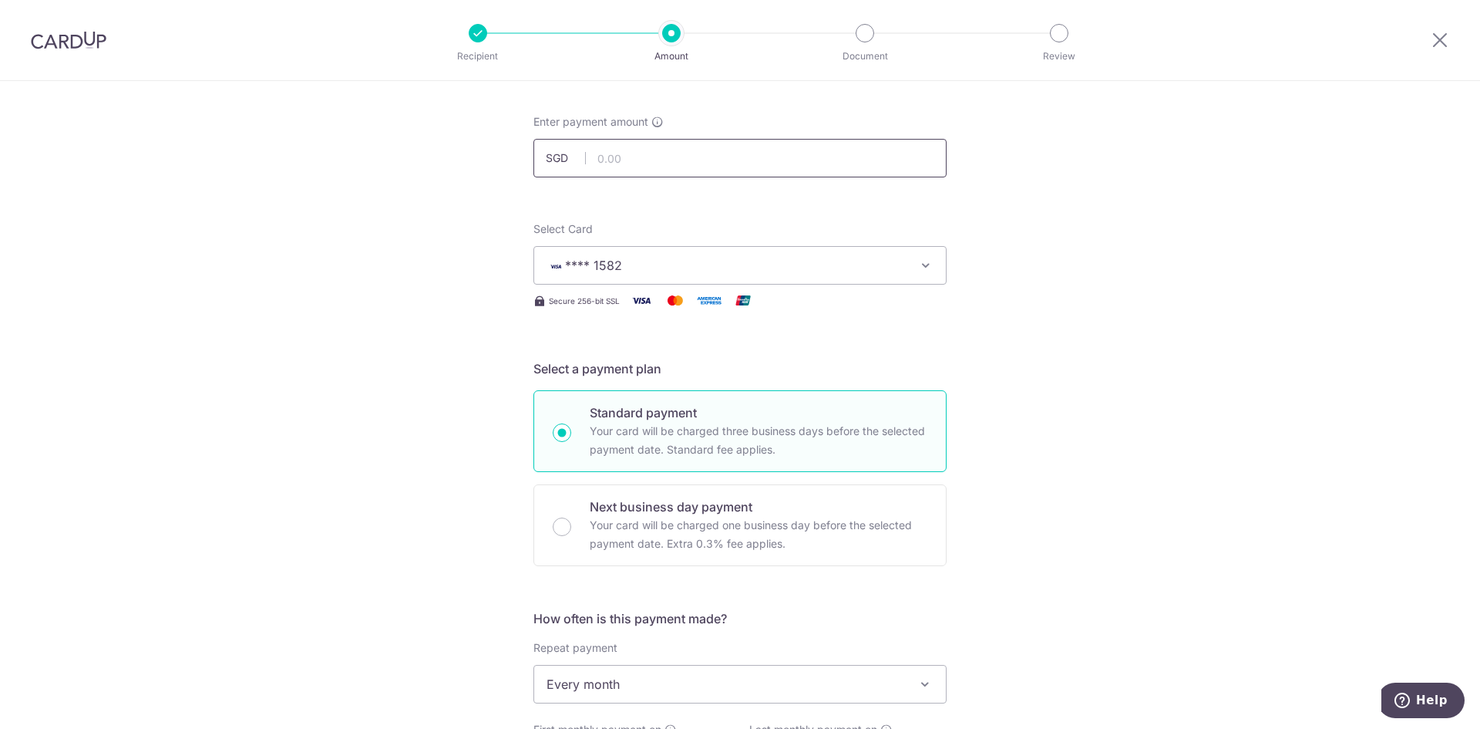
click at [678, 163] on input "text" at bounding box center [739, 158] width 413 height 39
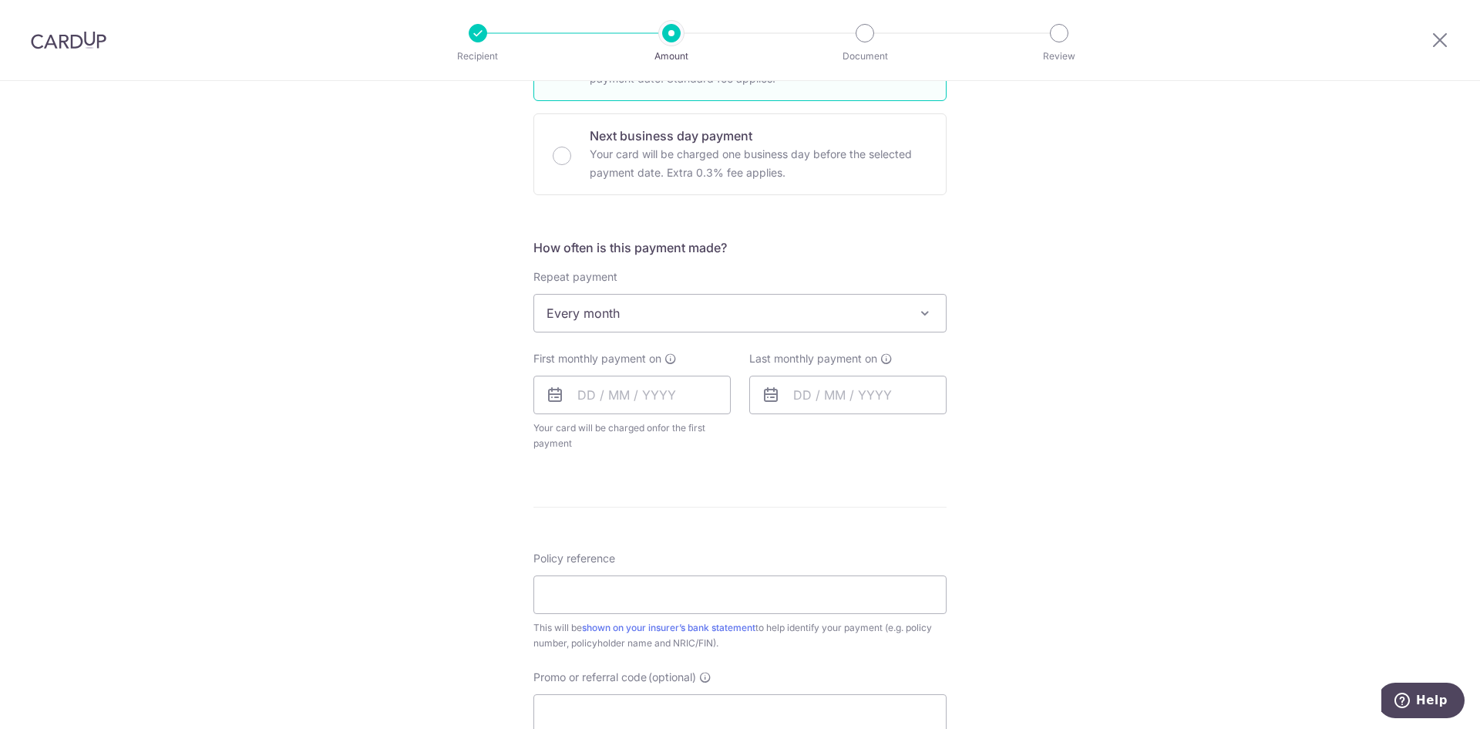
scroll to position [608, 0]
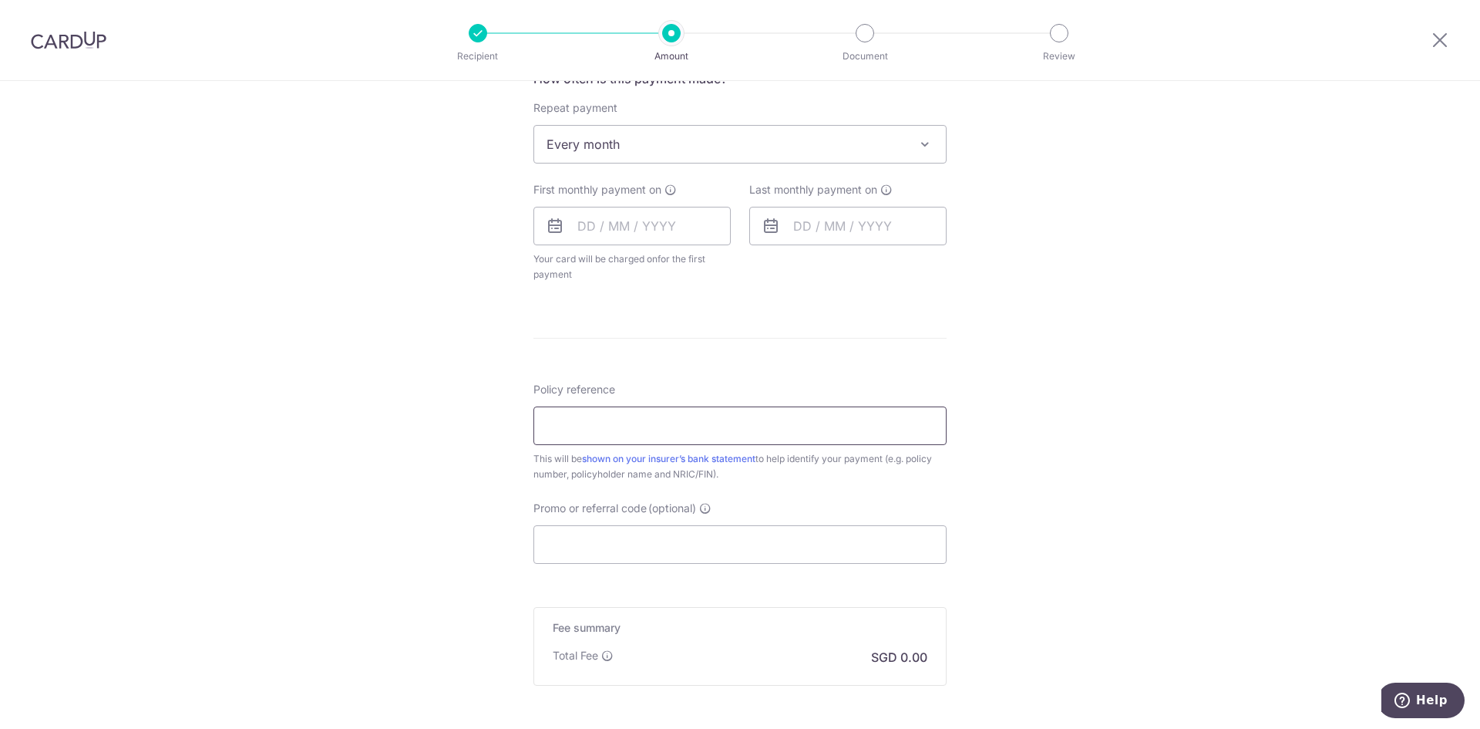
click at [597, 436] on input "Policy reference" at bounding box center [739, 425] width 413 height 39
click at [607, 422] on input "Policy reference" at bounding box center [739, 425] width 413 height 39
paste input "80549044"
type input "80549044"
click at [1015, 472] on div "Tell us more about your payment Enter payment amount SGD Recipient added succes…" at bounding box center [740, 178] width 1480 height 1410
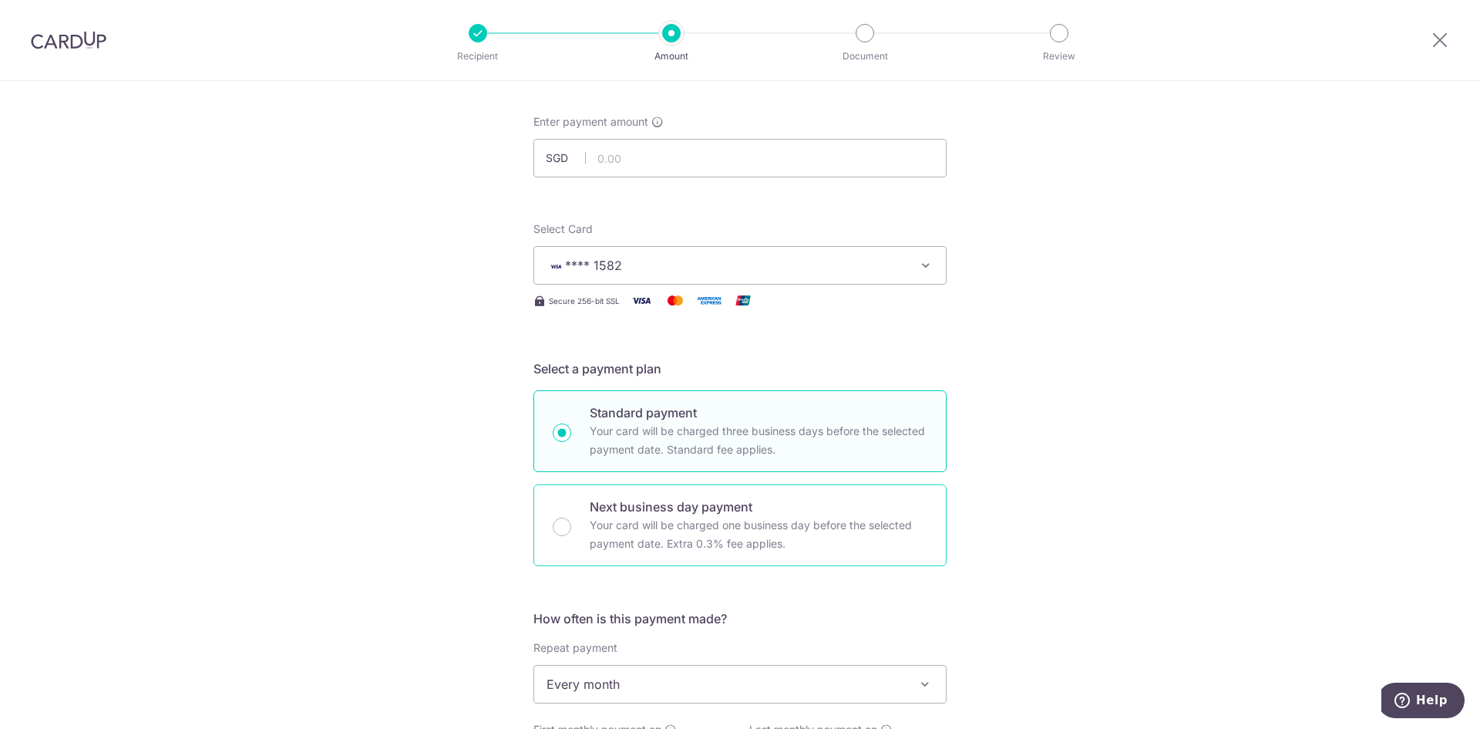
scroll to position [0, 0]
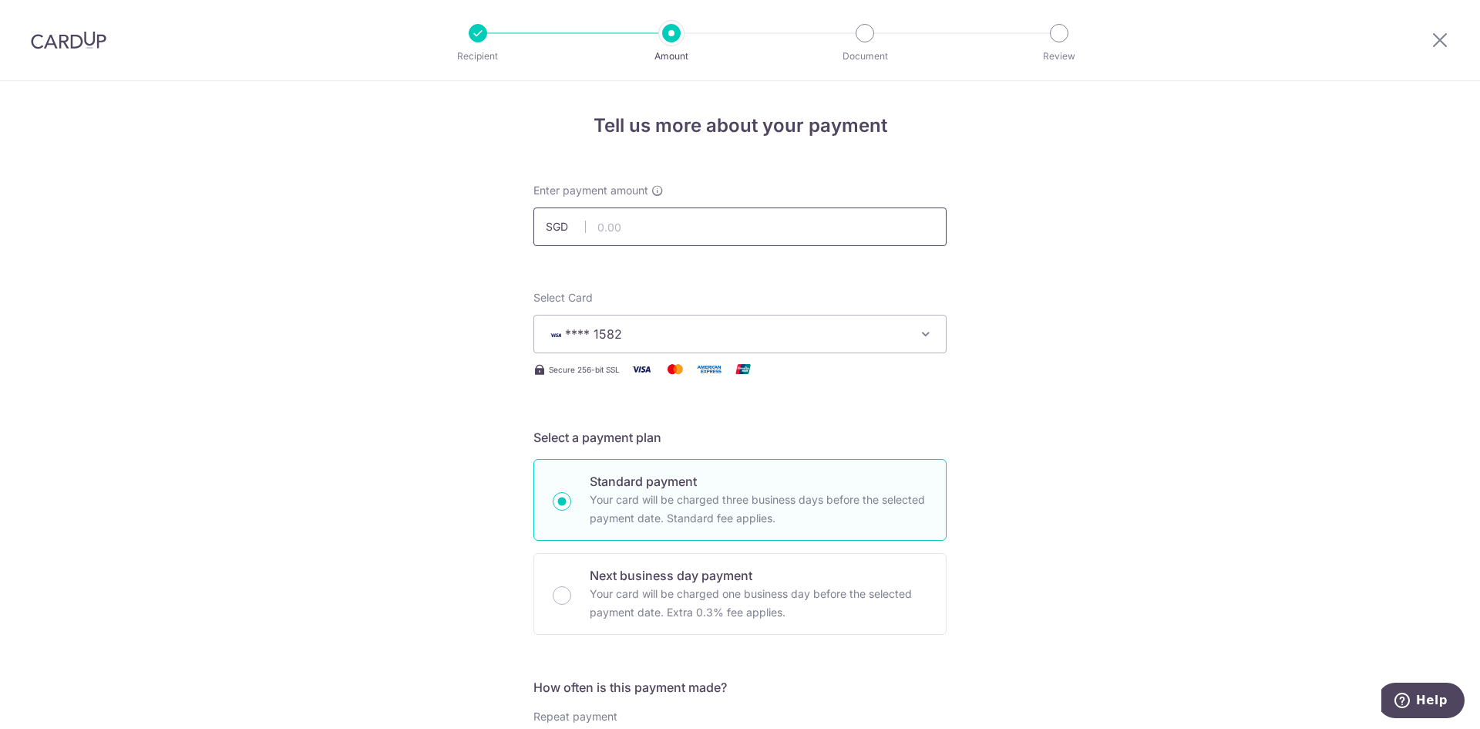
click at [650, 224] on input "text" at bounding box center [739, 226] width 413 height 39
paste input "249.97"
type input "249.97"
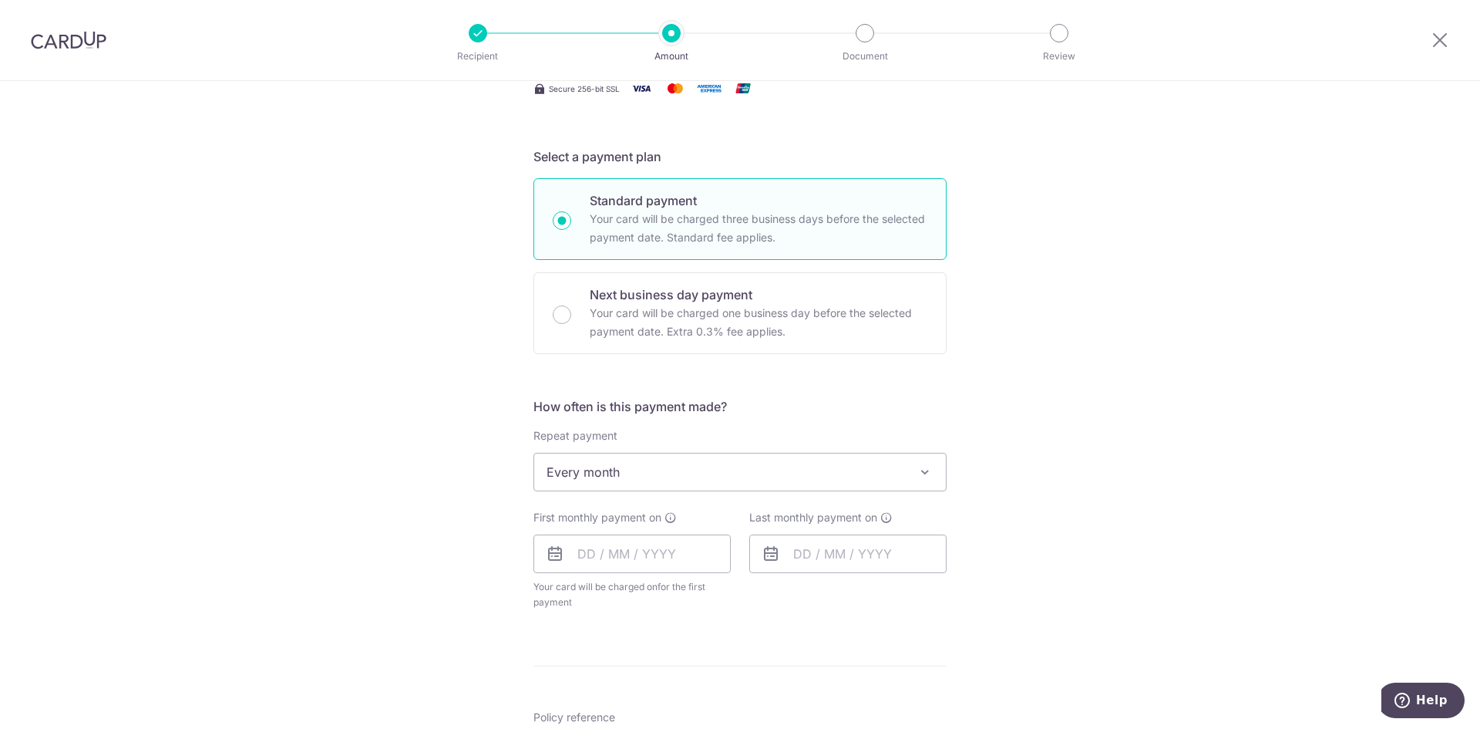
scroll to position [308, 0]
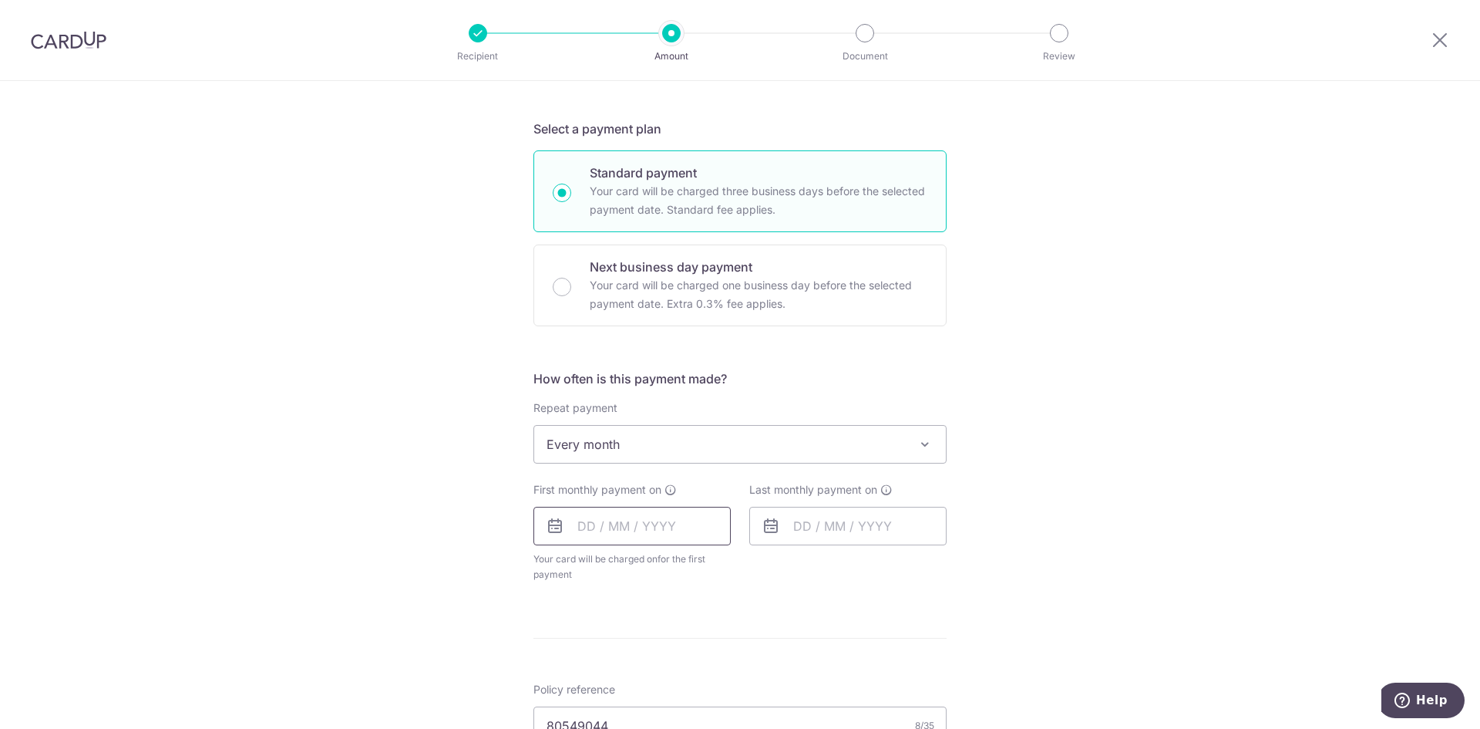
click at [655, 541] on input "text" at bounding box center [631, 525] width 197 height 39
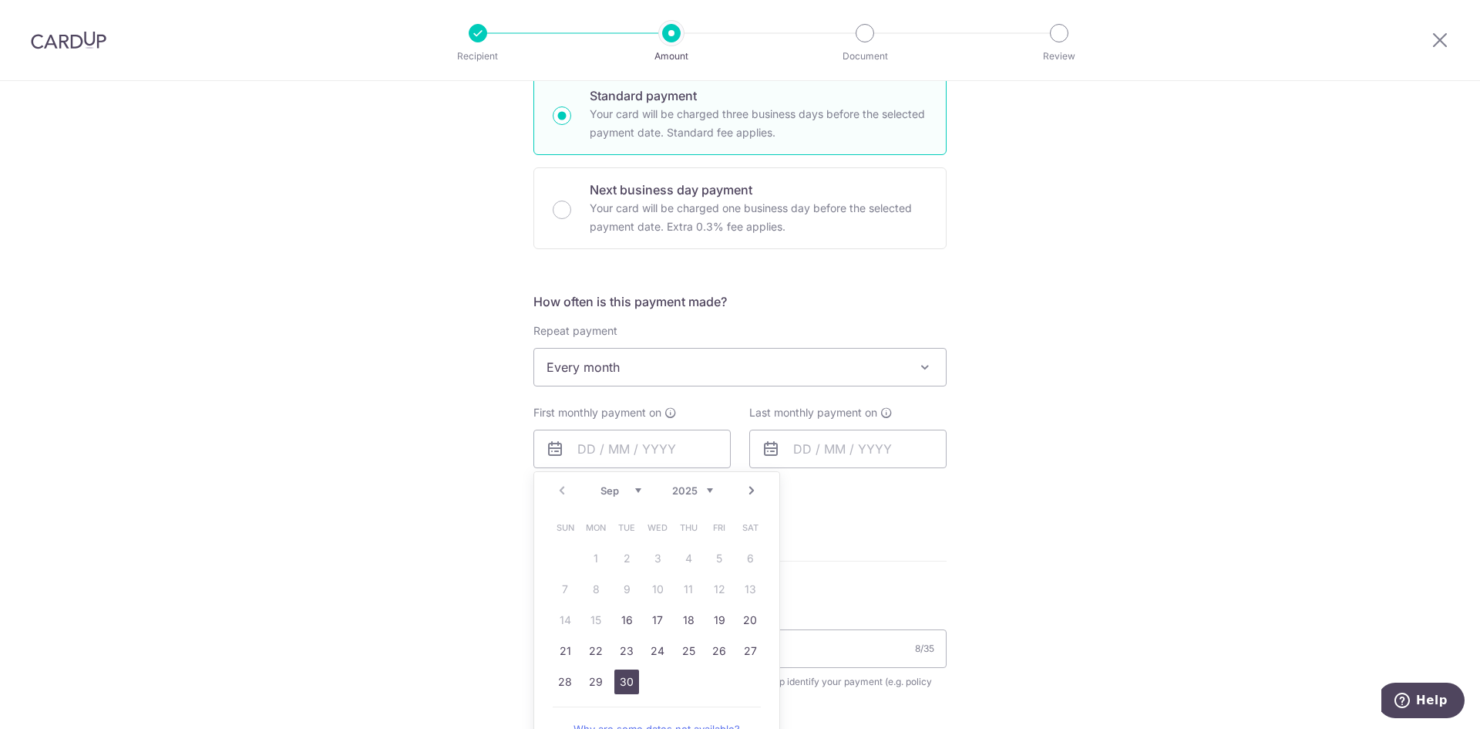
click at [627, 681] on link "30" at bounding box center [626, 681] width 25 height 25
type input "[DATE]"
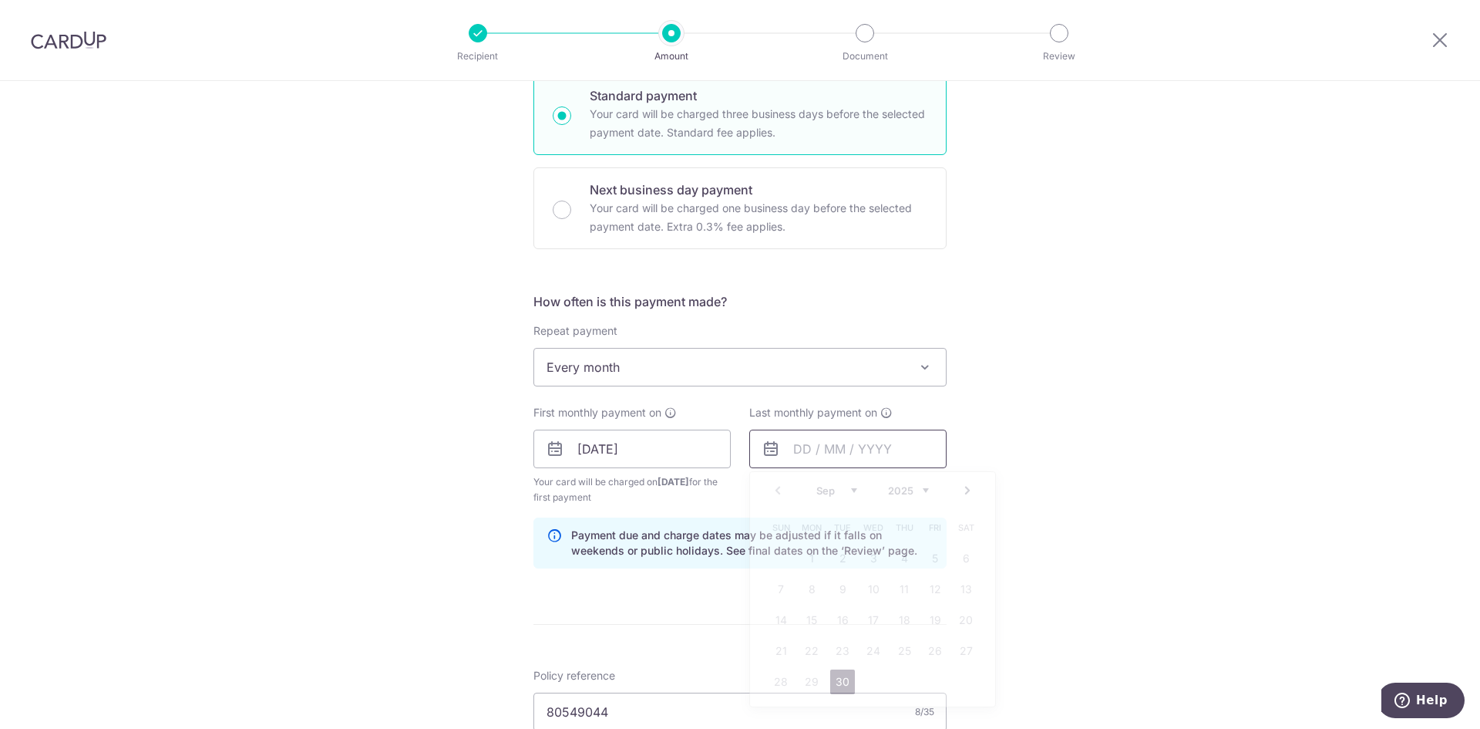
click at [832, 450] on input "text" at bounding box center [847, 448] width 197 height 39
click at [965, 493] on link "Next" at bounding box center [967, 490] width 19 height 19
click at [965, 491] on link "Next" at bounding box center [967, 490] width 19 height 19
click at [915, 490] on select "2025 2026 2027 2028 2029 2030 2031 2032 2033 2034 2035" at bounding box center [908, 490] width 41 height 12
click at [1038, 473] on div "Tell us more about your payment Enter payment amount SGD 249.97 249.97 Recipien…" at bounding box center [740, 431] width 1480 height 1473
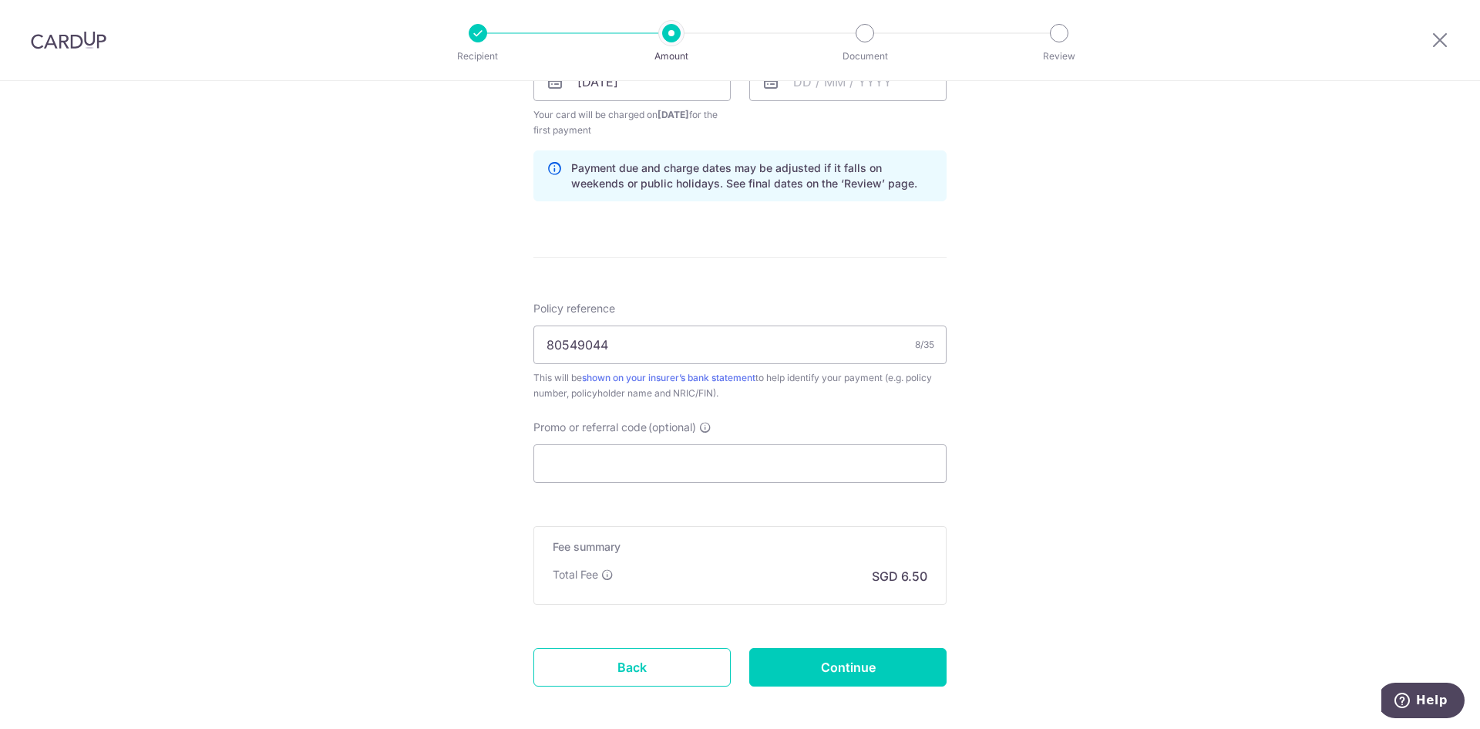
scroll to position [826, 0]
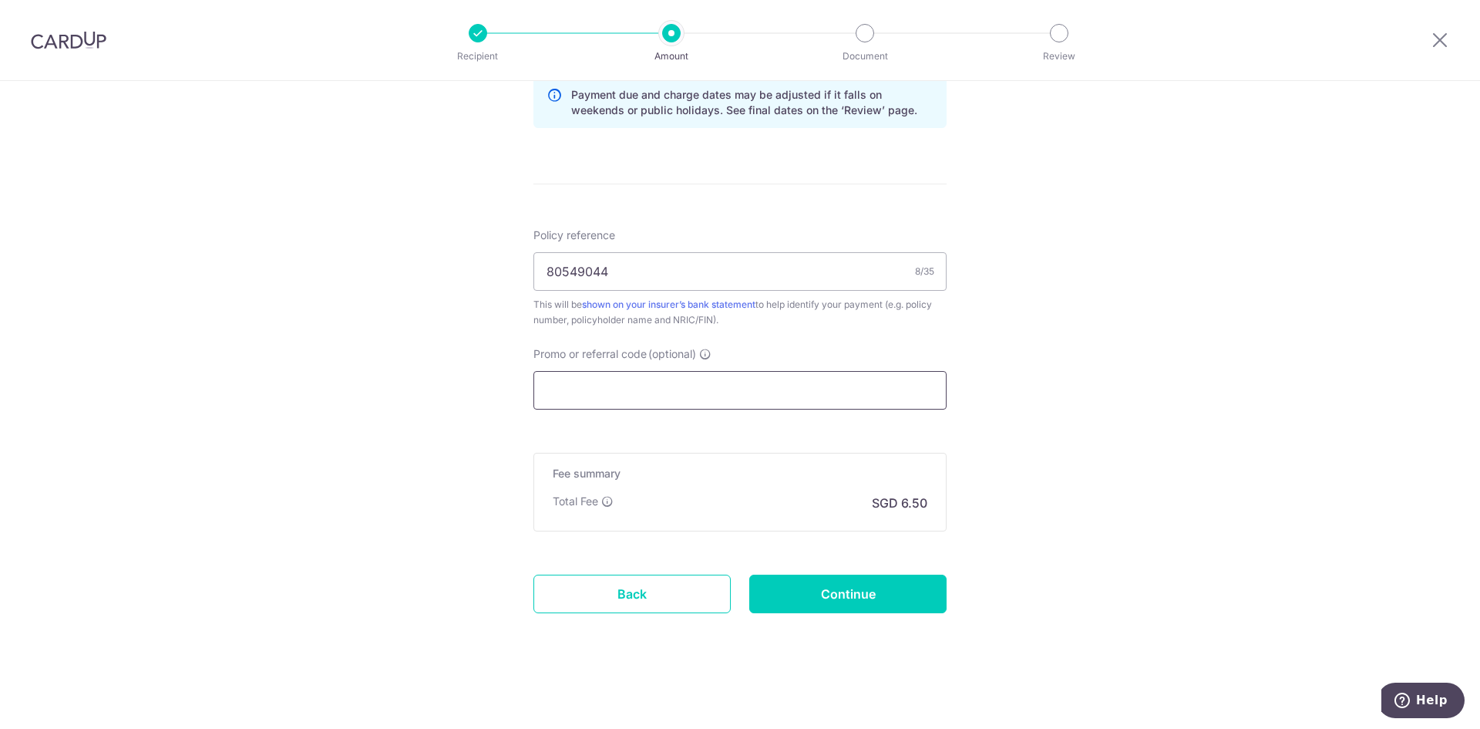
click at [609, 392] on input "Promo or referral code (optional)" at bounding box center [739, 390] width 413 height 39
paste input "REC185"
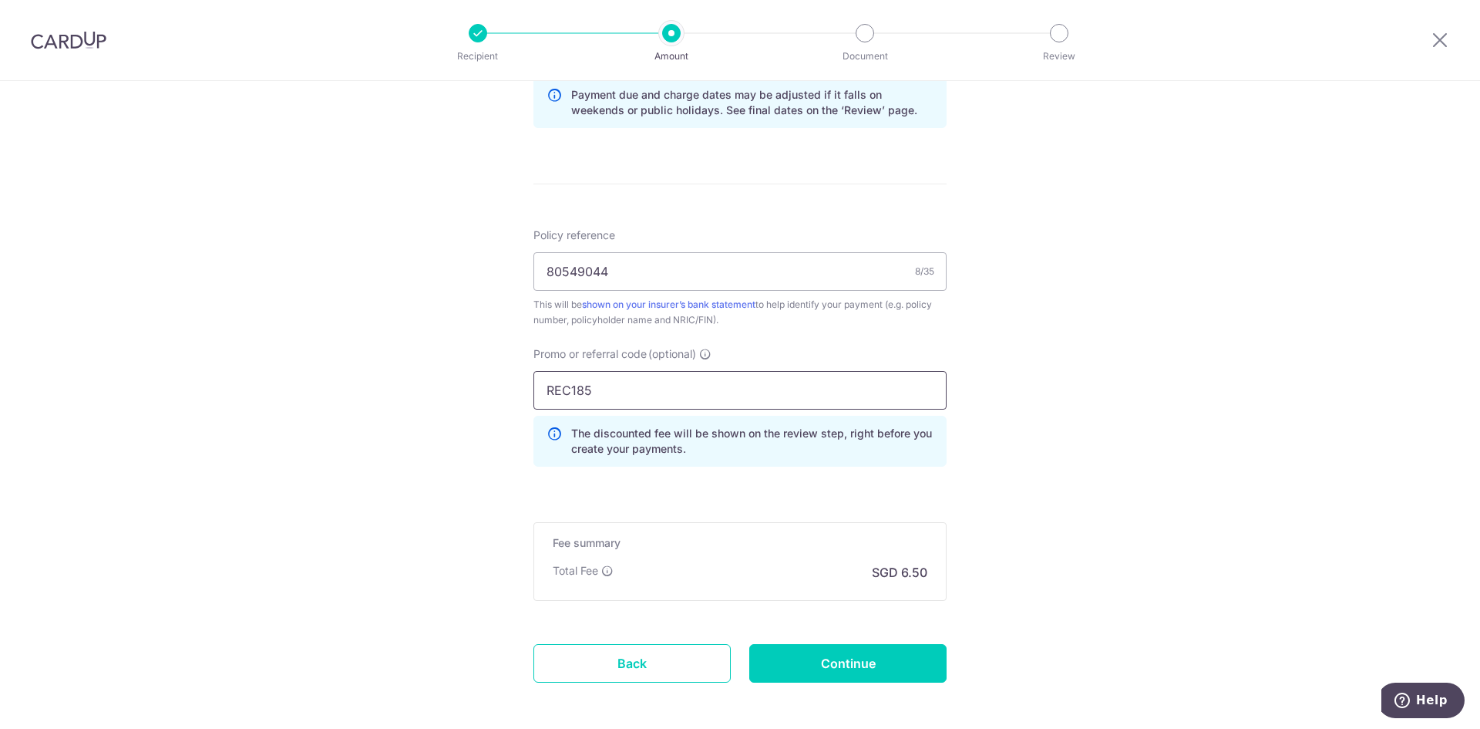
type input "REC185"
click at [1025, 416] on div "Tell us more about your payment Enter payment amount SGD 249.97 249.97 Recipien…" at bounding box center [740, 26] width 1480 height 1543
click at [679, 393] on input "REC185" at bounding box center [739, 390] width 413 height 39
click at [983, 442] on div "Tell us more about your payment Enter payment amount SGD 249.97 249.97 Recipien…" at bounding box center [740, 26] width 1480 height 1543
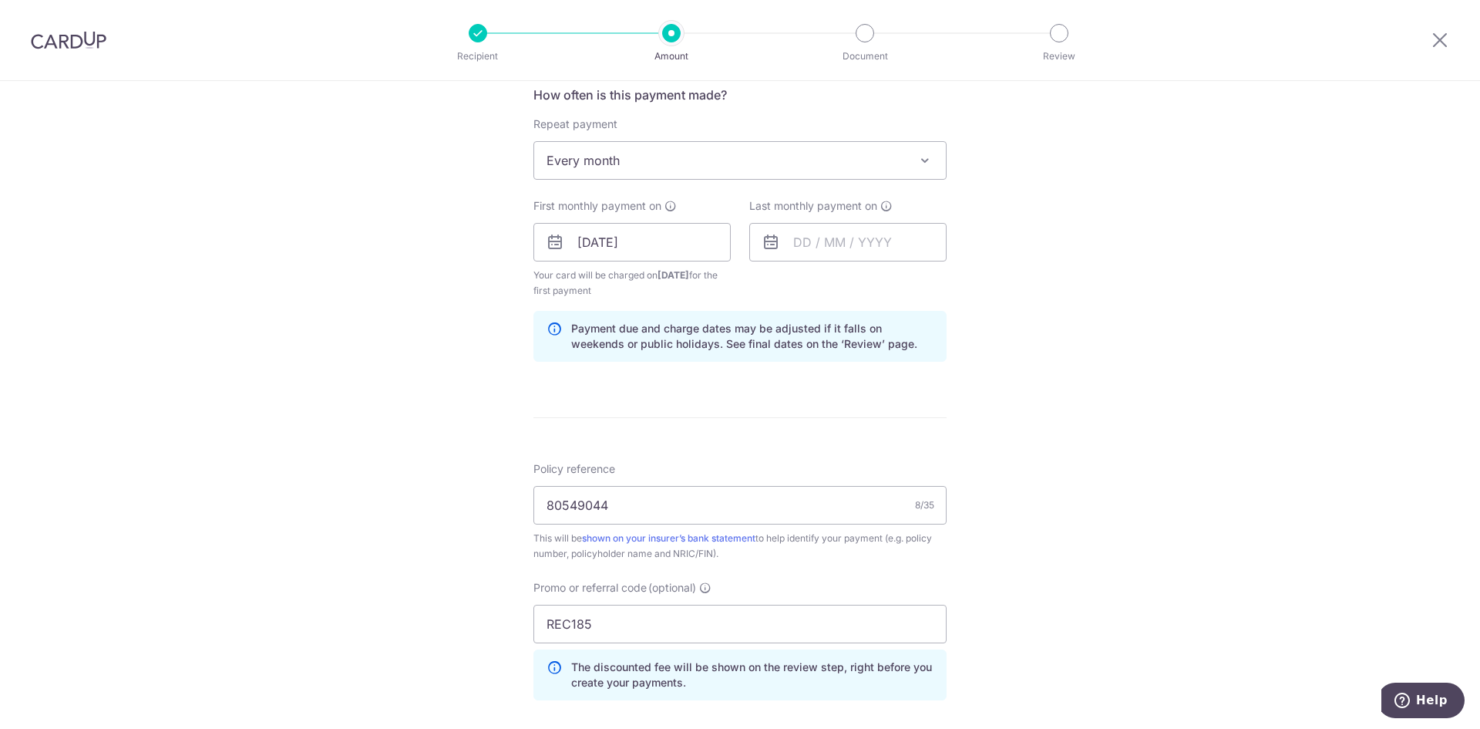
scroll to position [517, 0]
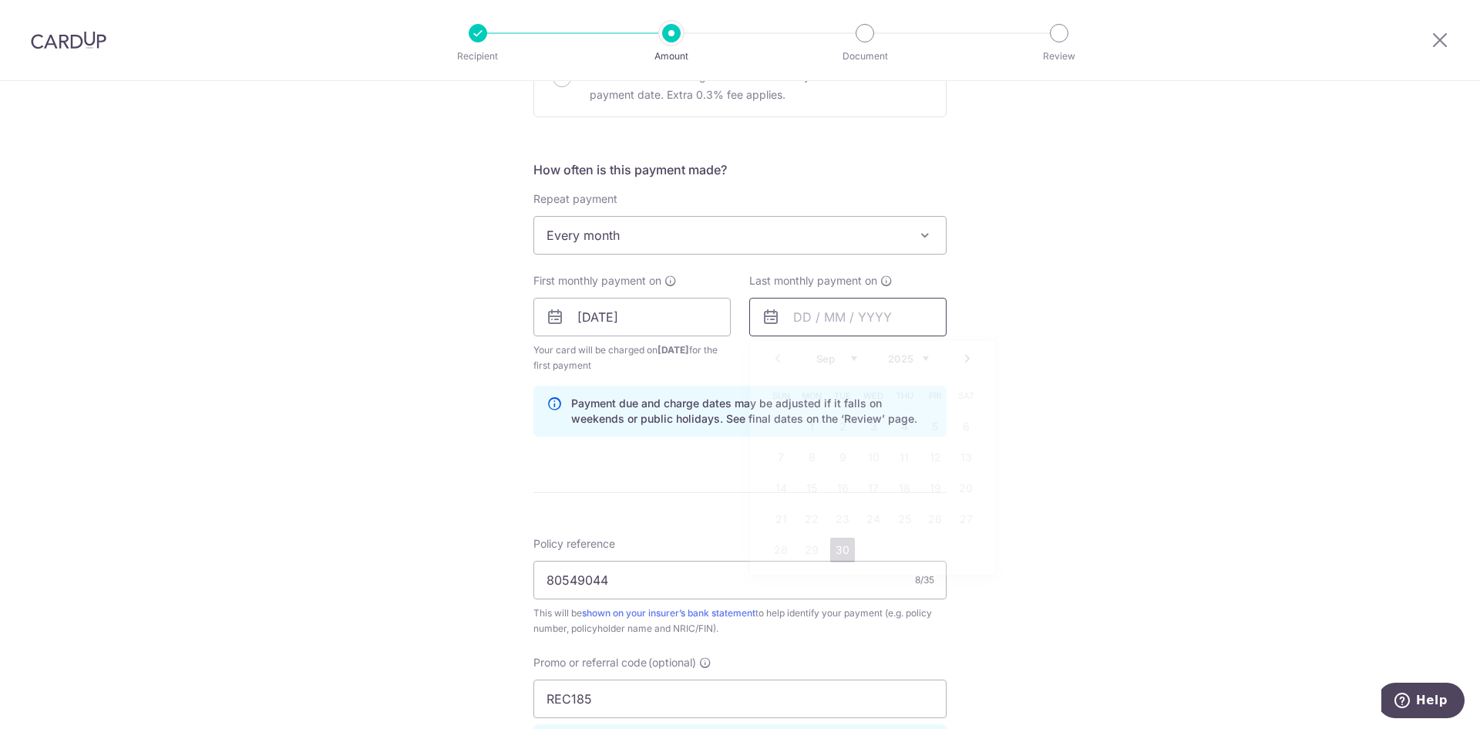
click at [838, 331] on input "text" at bounding box center [847, 317] width 197 height 39
click at [915, 360] on select "2025 2026 2027 2028 2029 2030 2031 2032 2033 2034 2035" at bounding box center [908, 358] width 41 height 12
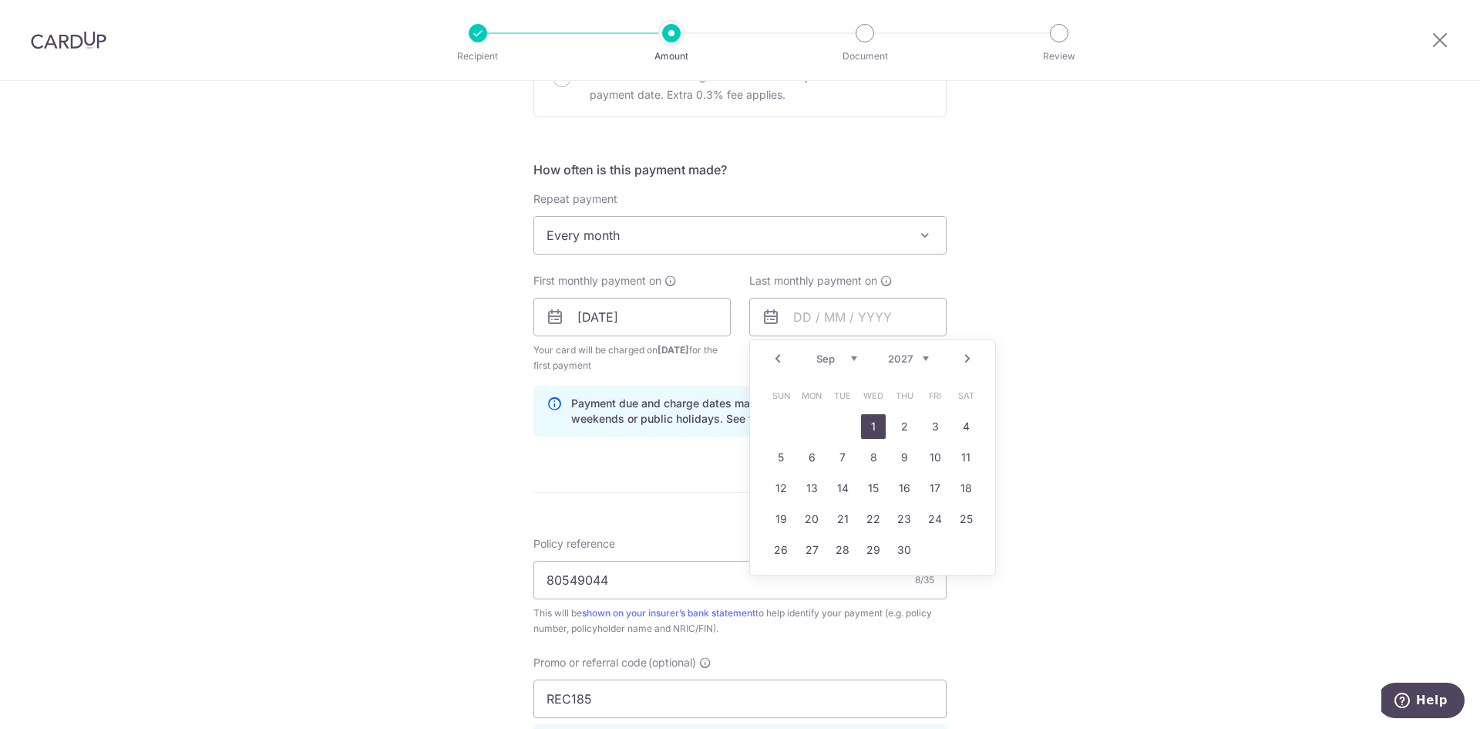
click at [864, 431] on link "1" at bounding box center [873, 426] width 25 height 25
type input "01/09/2027"
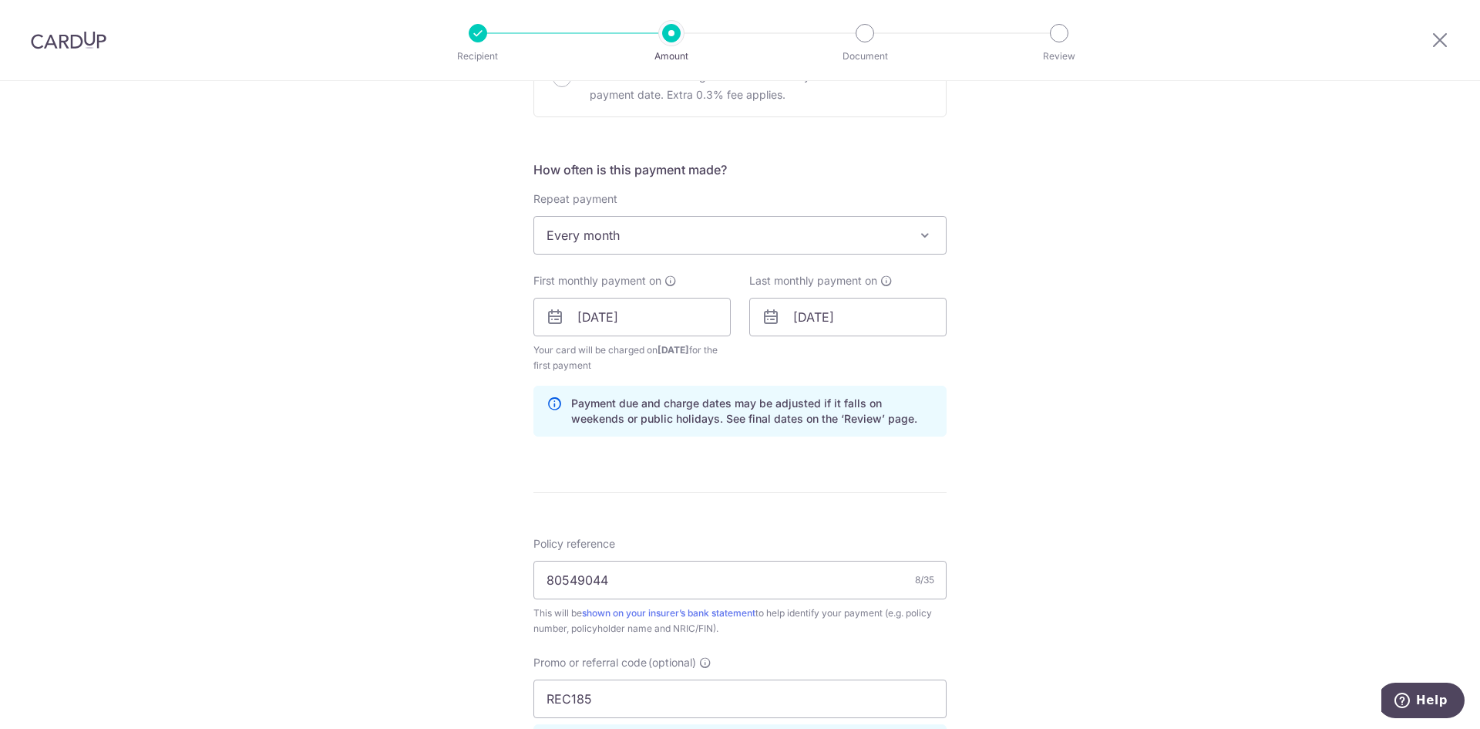
click at [1025, 494] on div "Tell us more about your payment Enter payment amount SGD 249.97 249.97 Recipien…" at bounding box center [740, 335] width 1480 height 1543
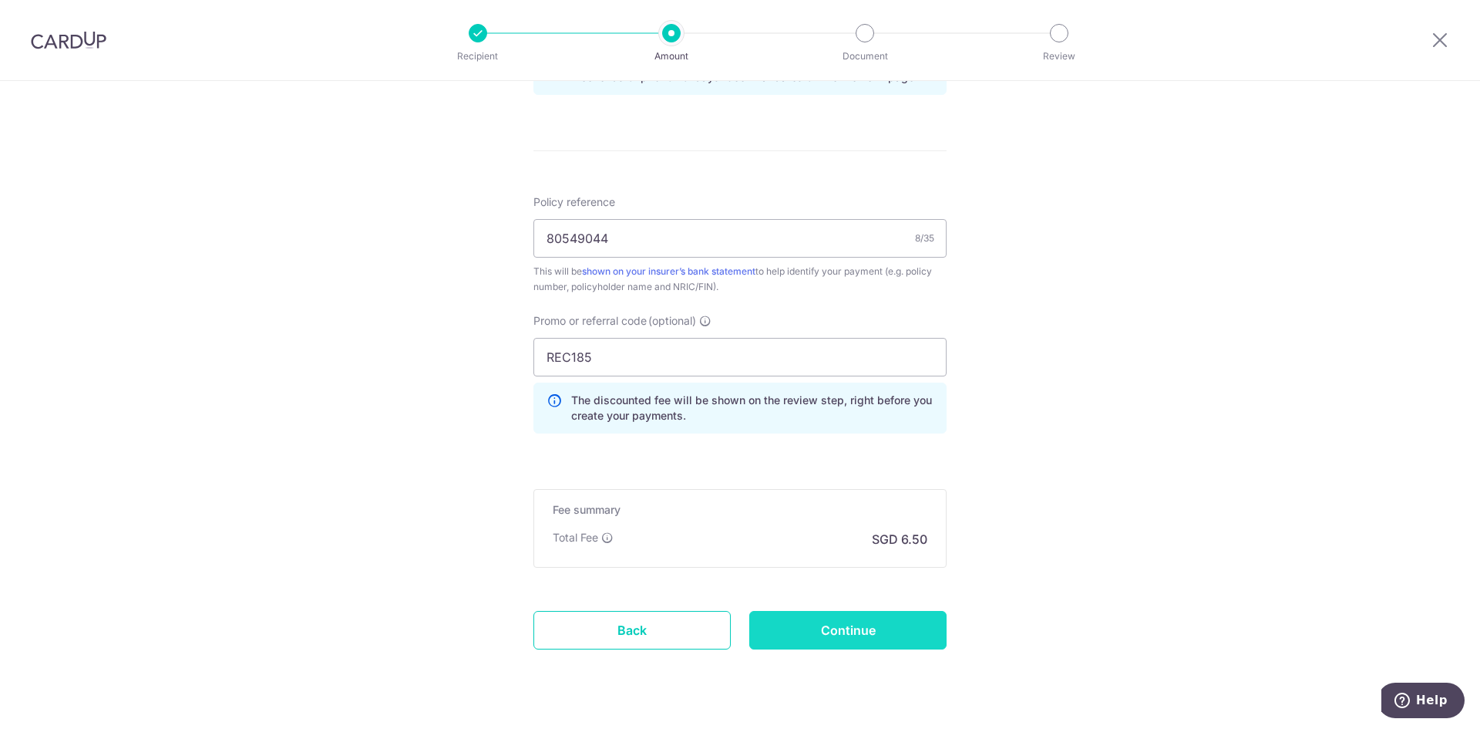
scroll to position [895, 0]
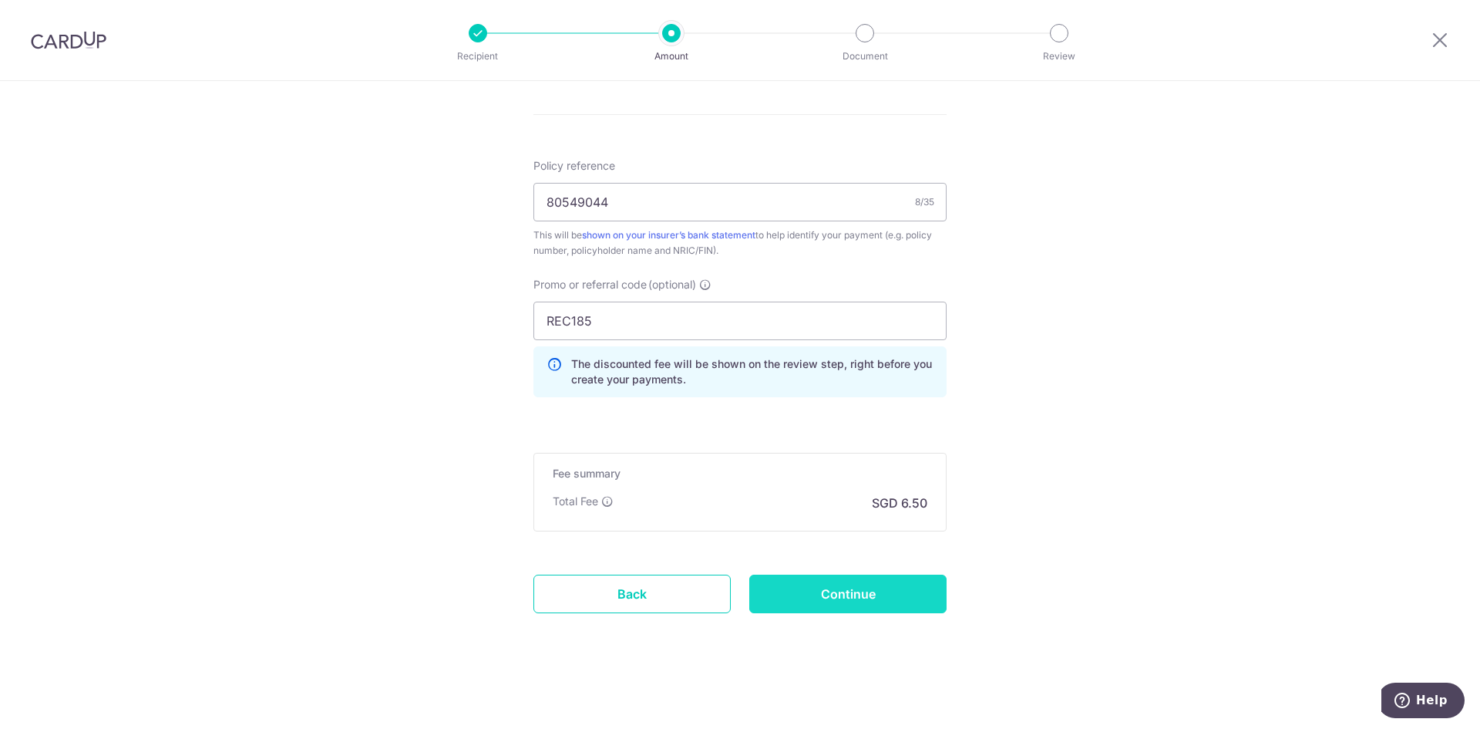
click at [900, 595] on input "Continue" at bounding box center [847, 593] width 197 height 39
type input "Create Schedule"
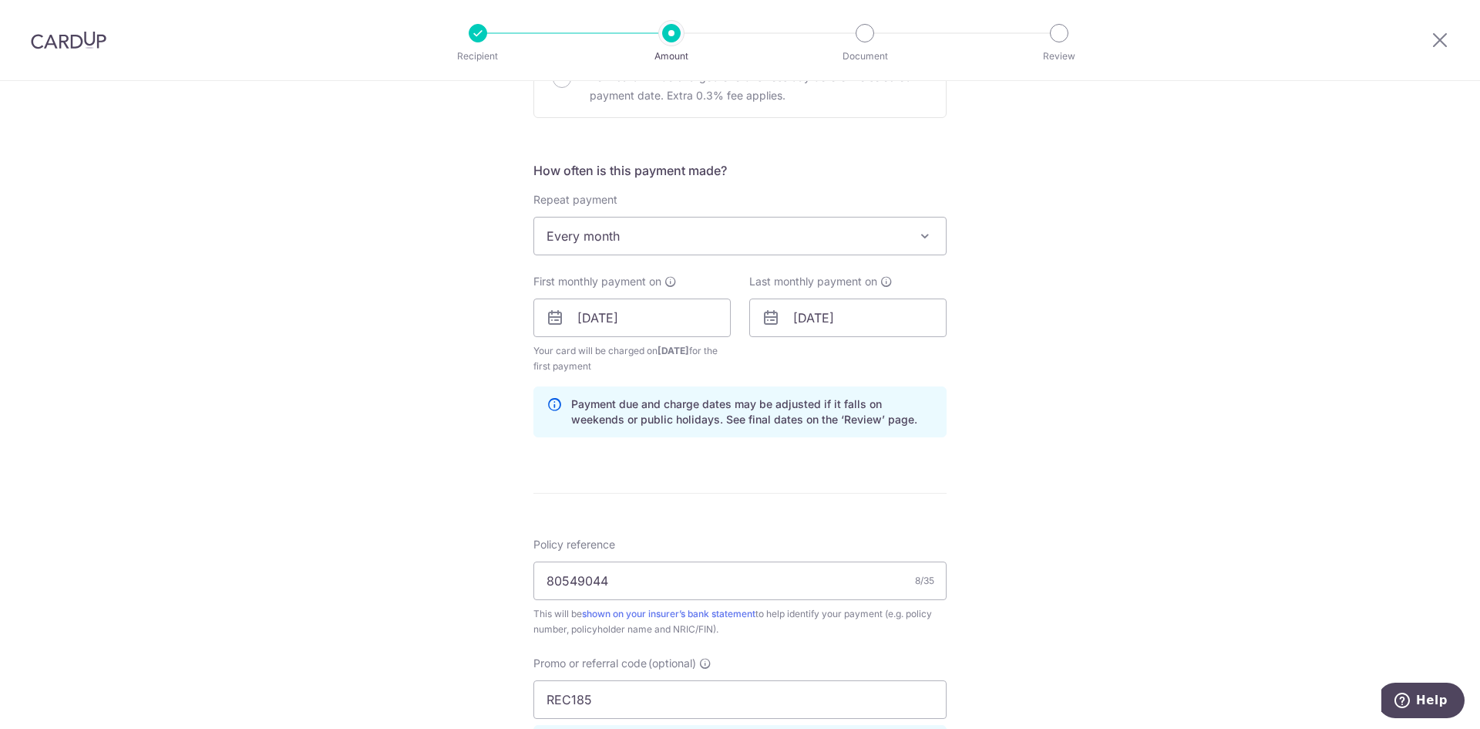
scroll to position [355, 0]
